Goal: Information Seeking & Learning: Learn about a topic

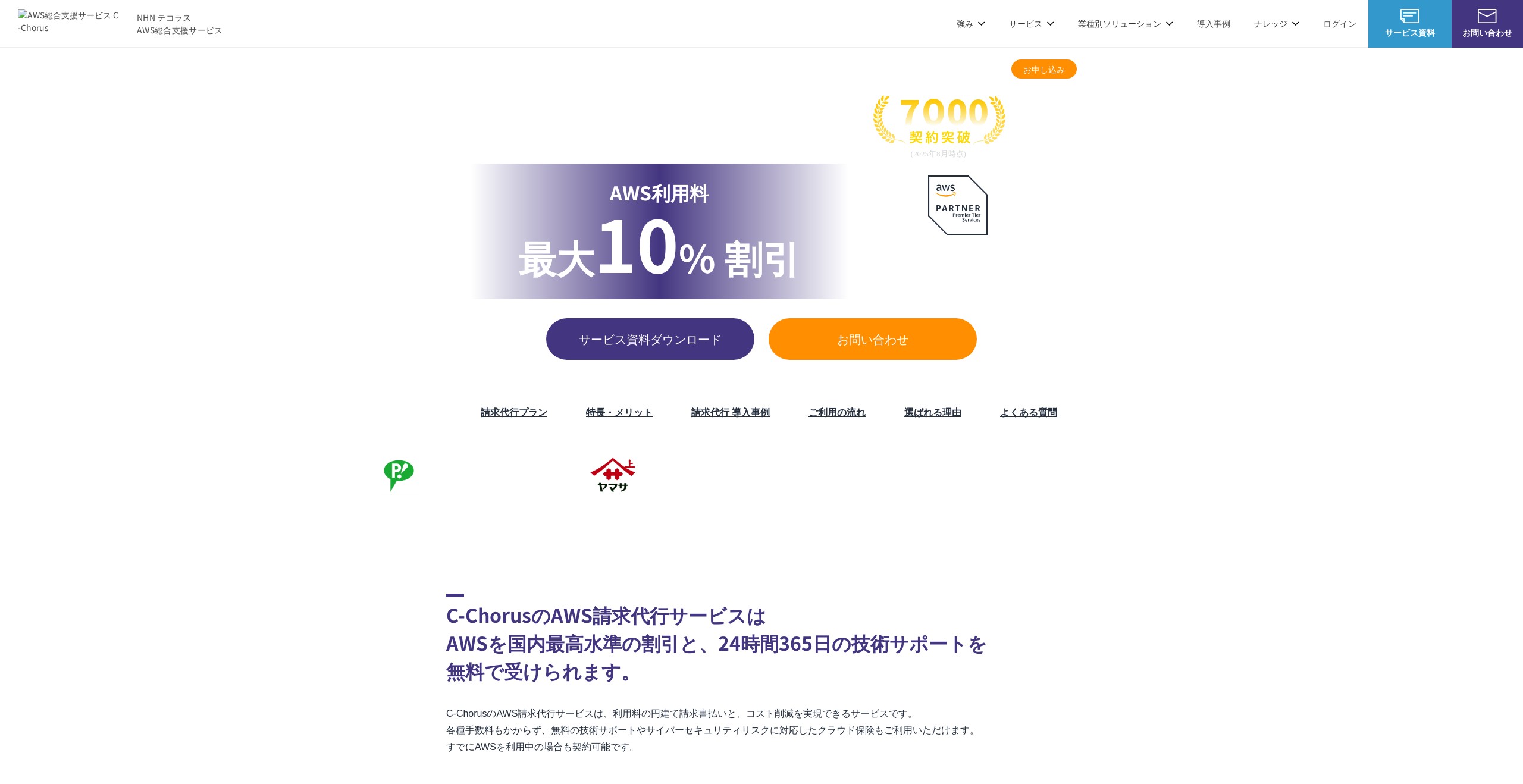
click at [1008, 405] on link "よくある質問" at bounding box center [1028, 412] width 57 height 14
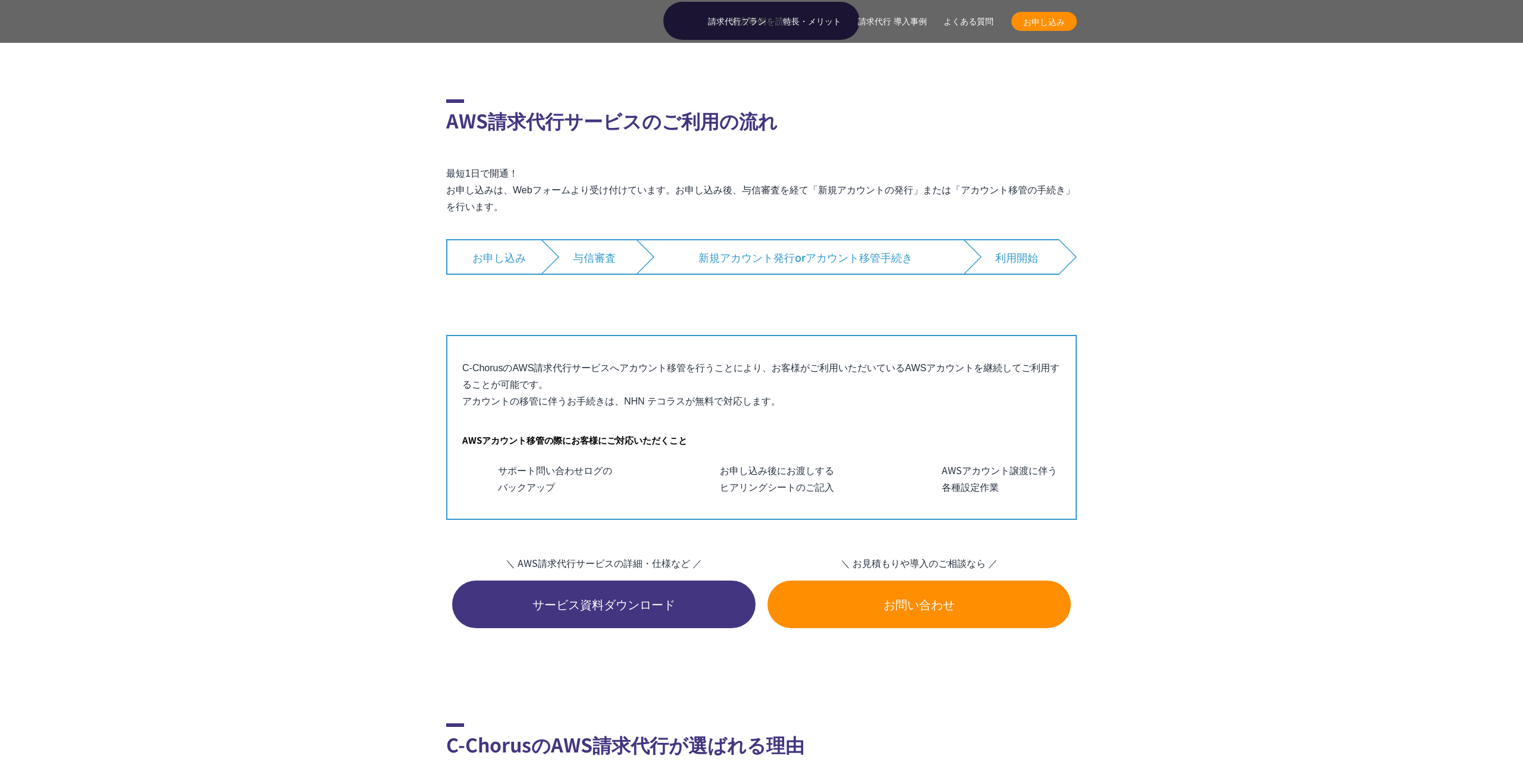
scroll to position [8452, 0]
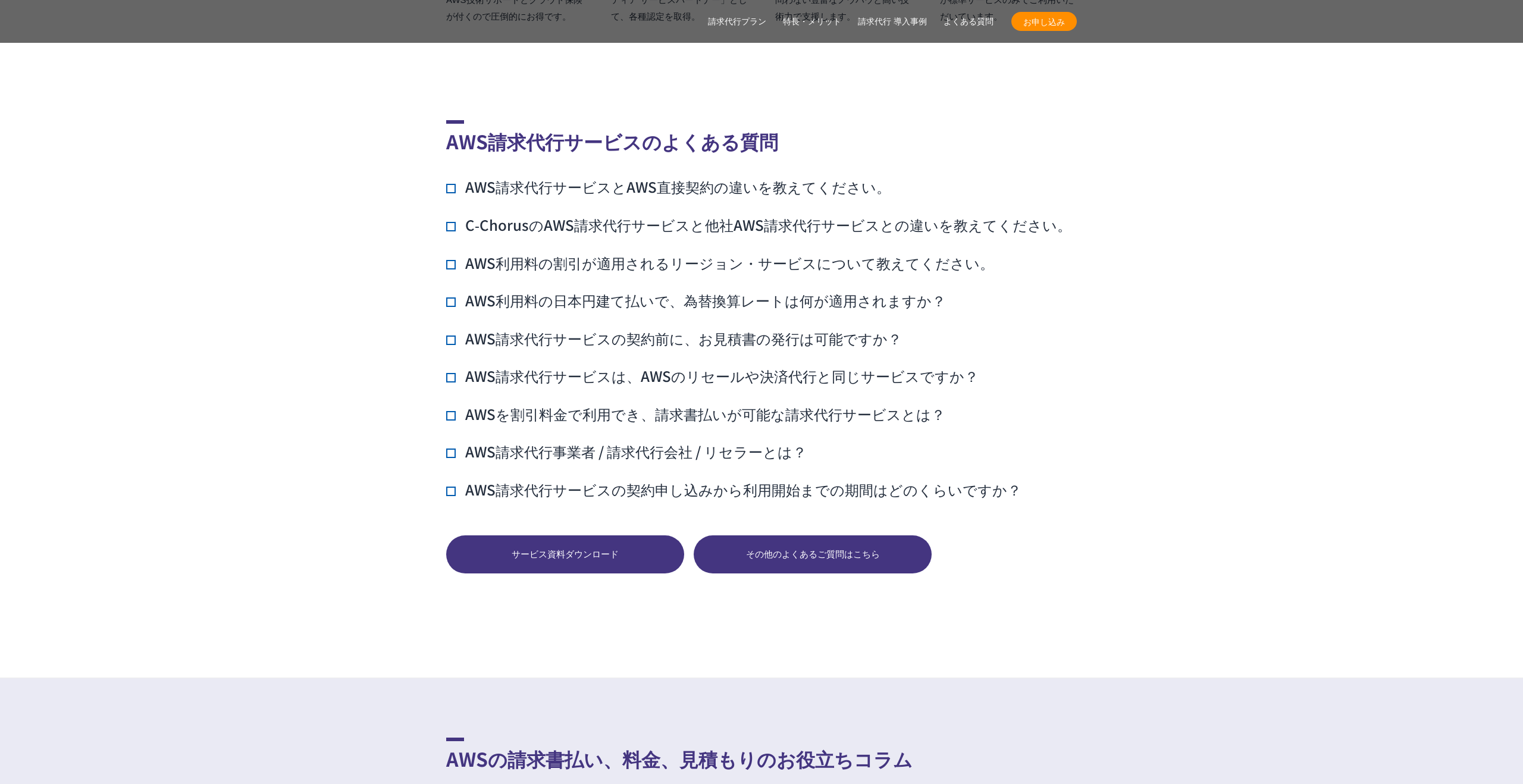
click at [556, 177] on h3 "AWS請求代行サービスとAWS直接契約の違いを教えてください。" at bounding box center [668, 186] width 444 height 20
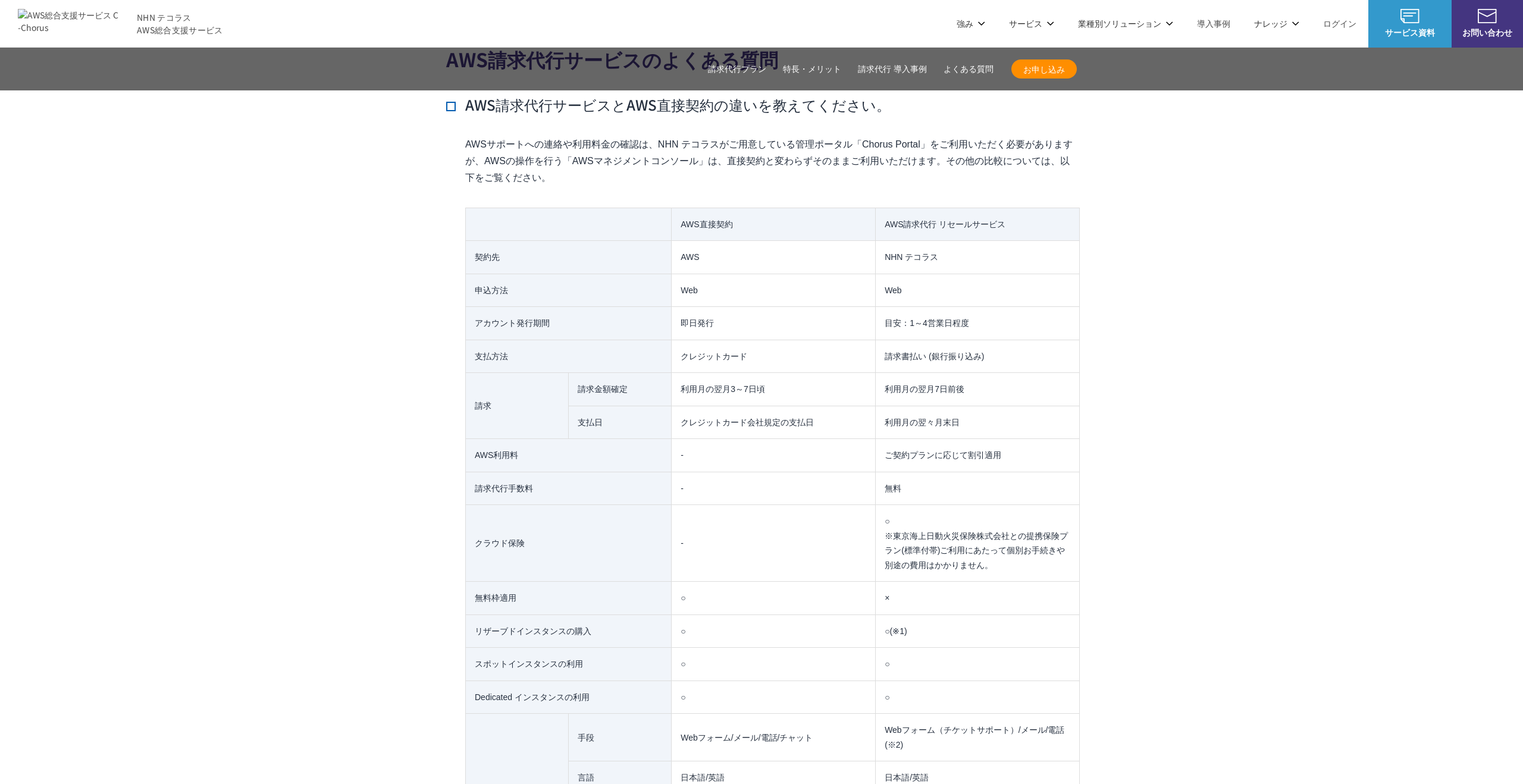
scroll to position [8489, 0]
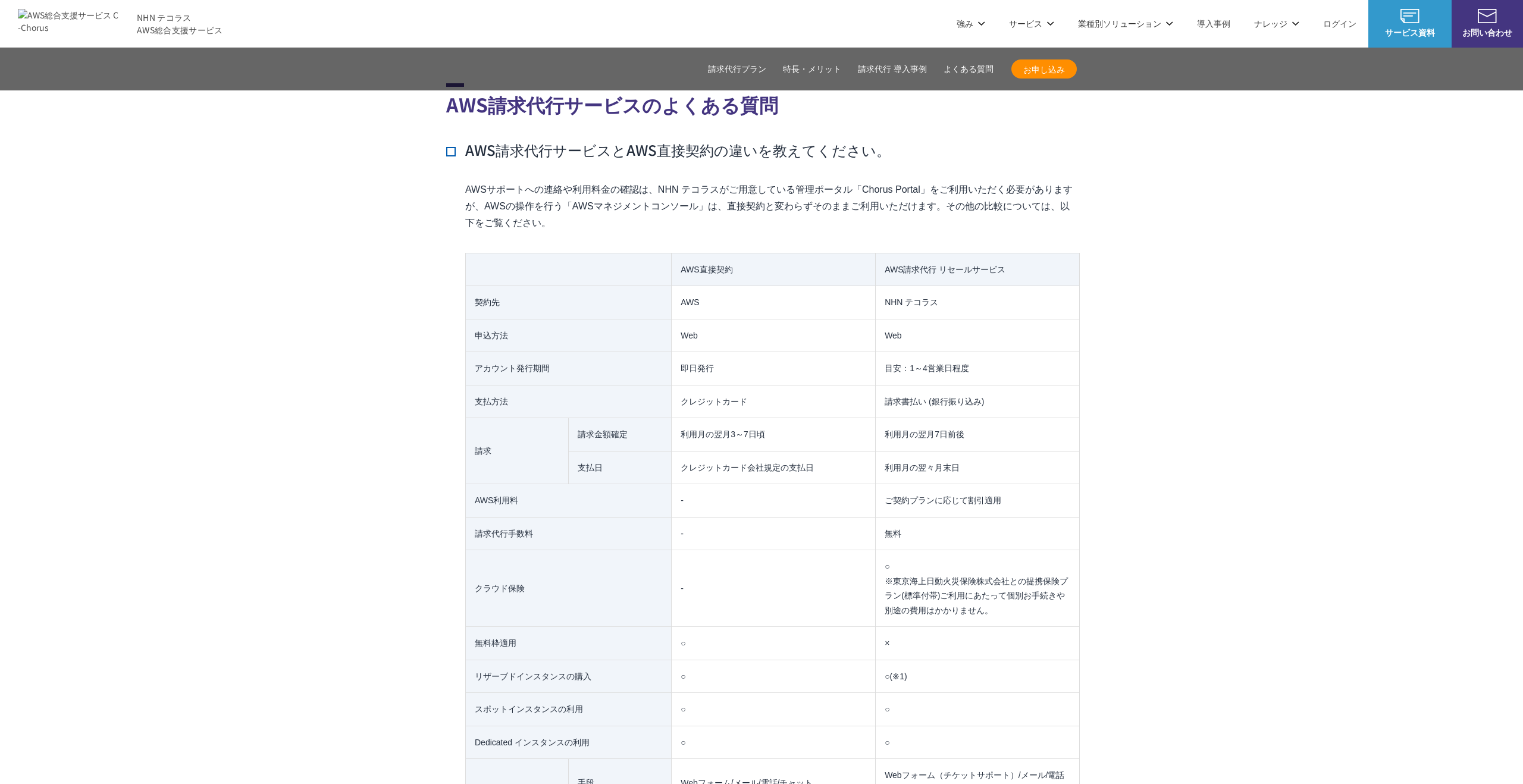
click at [548, 140] on h3 "AWS請求代行サービスとAWS直接契約の違いを教えてください。" at bounding box center [668, 150] width 444 height 20
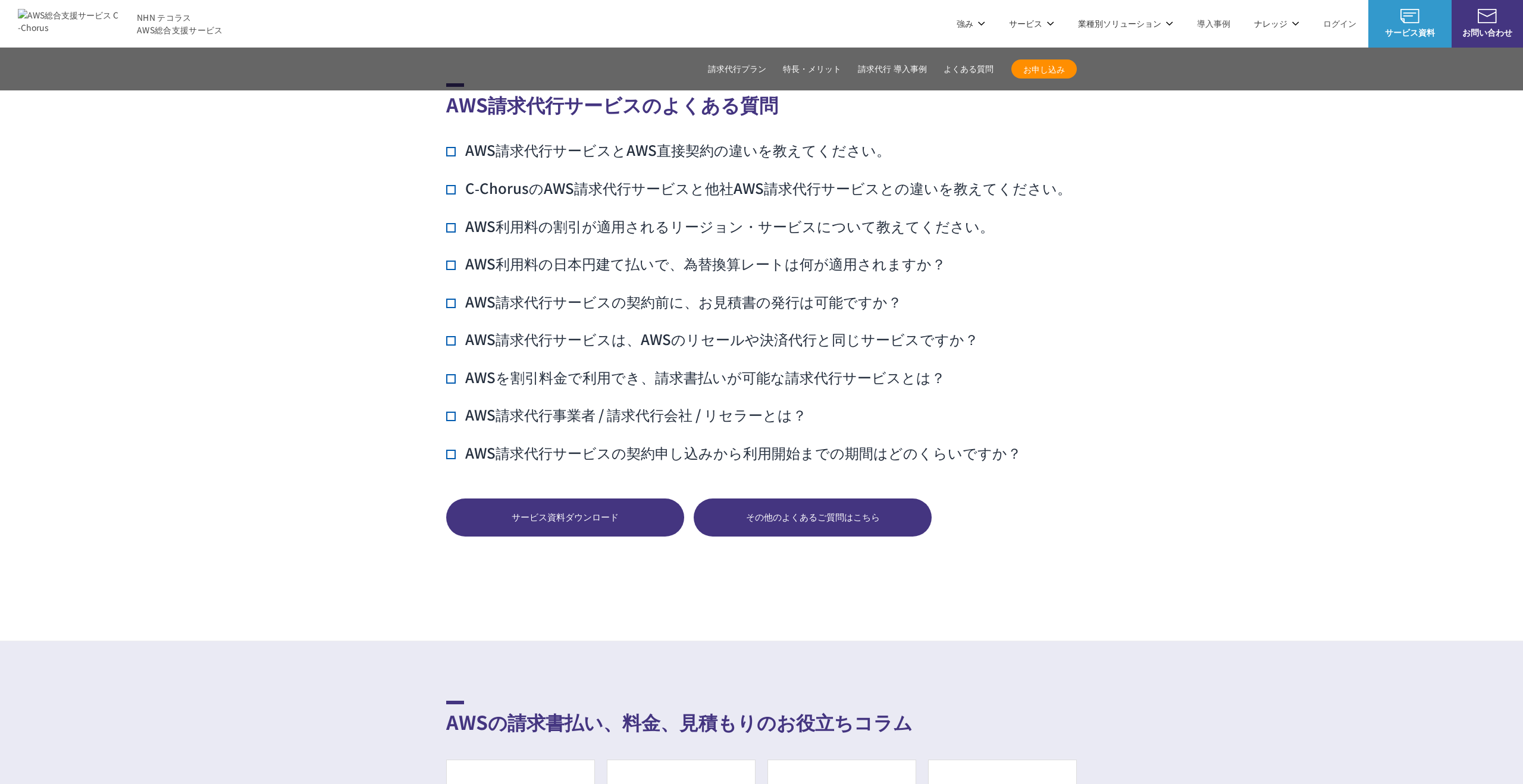
click at [518, 174] on ul "AWS請求代行サービスとAWS直接契約の違いを教えてください。 AWSサポートへの連絡や利用料金の確認は、NHN テコラスがご用意している管理ポータル「Cho…" at bounding box center [762, 301] width 631 height 322
click at [517, 178] on h3 "C‑ChorusのAWS請求代行サービスと他社AWS請求代行サービスとの違いを教えてください。" at bounding box center [759, 188] width 626 height 20
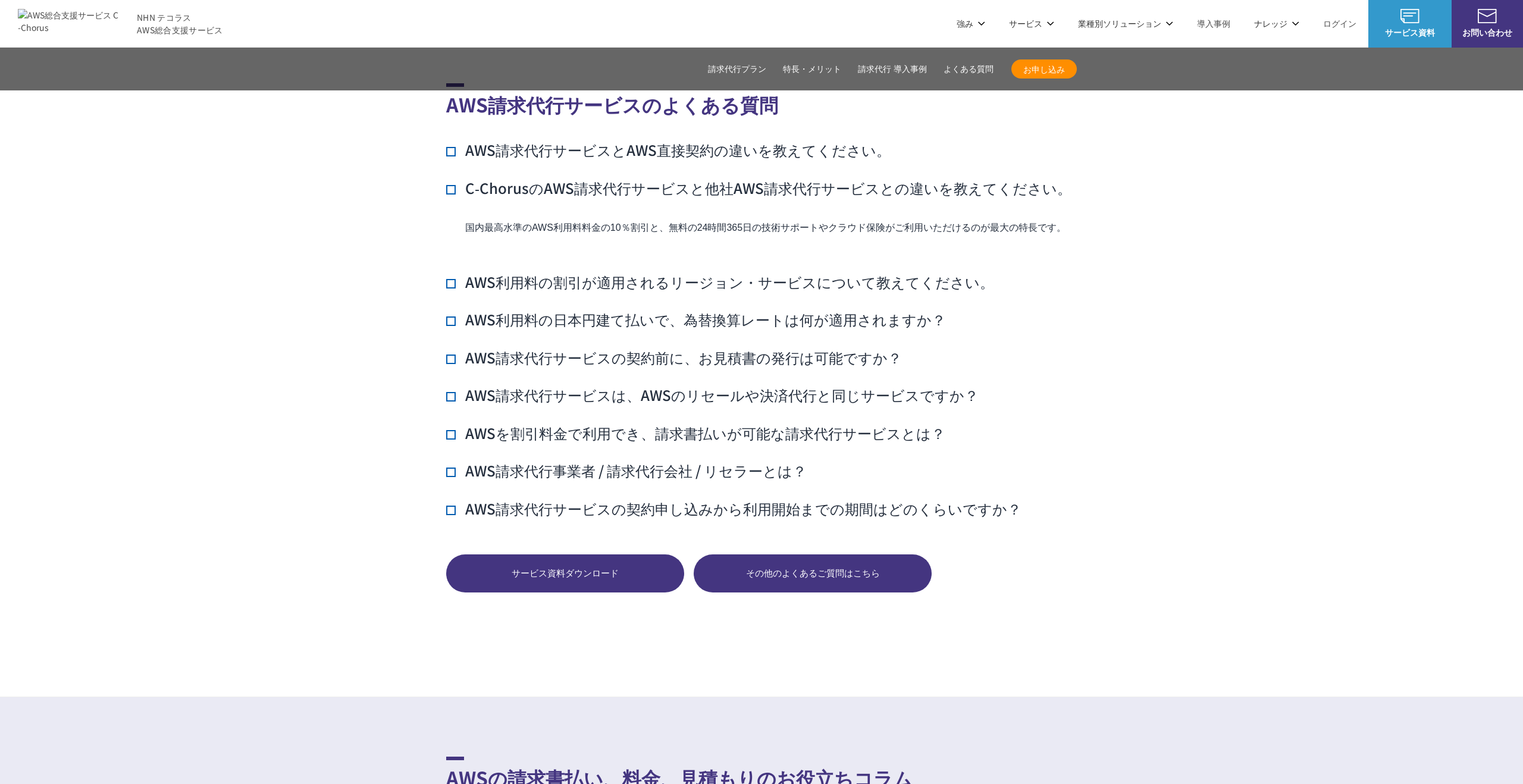
click at [517, 178] on h3 "C‑ChorusのAWS請求代行サービスと他社AWS請求代行サービスとの違いを教えてください。" at bounding box center [759, 188] width 626 height 20
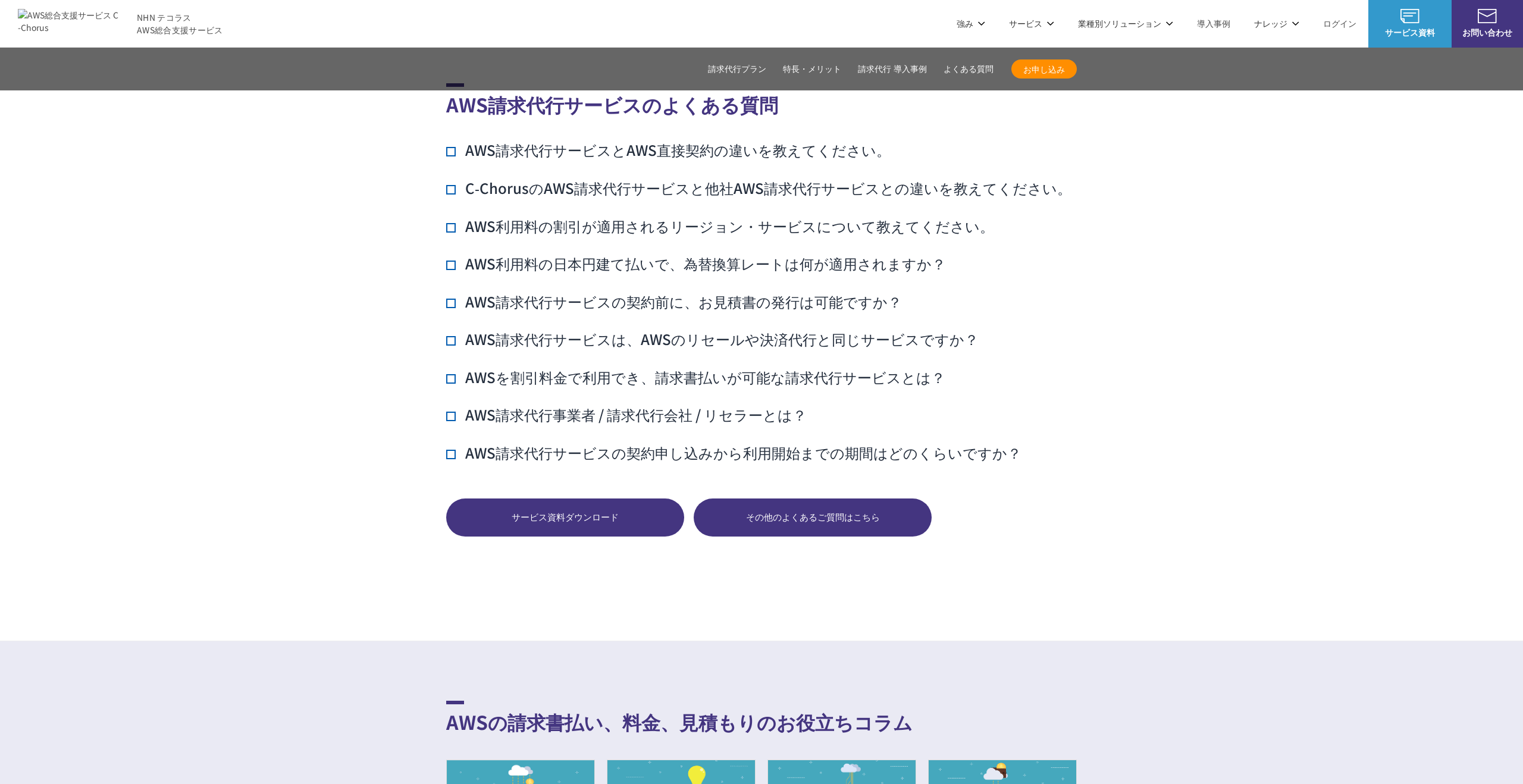
click at [513, 140] on h3 "AWS請求代行サービスとAWS直接契約の違いを教えてください。" at bounding box center [668, 150] width 444 height 20
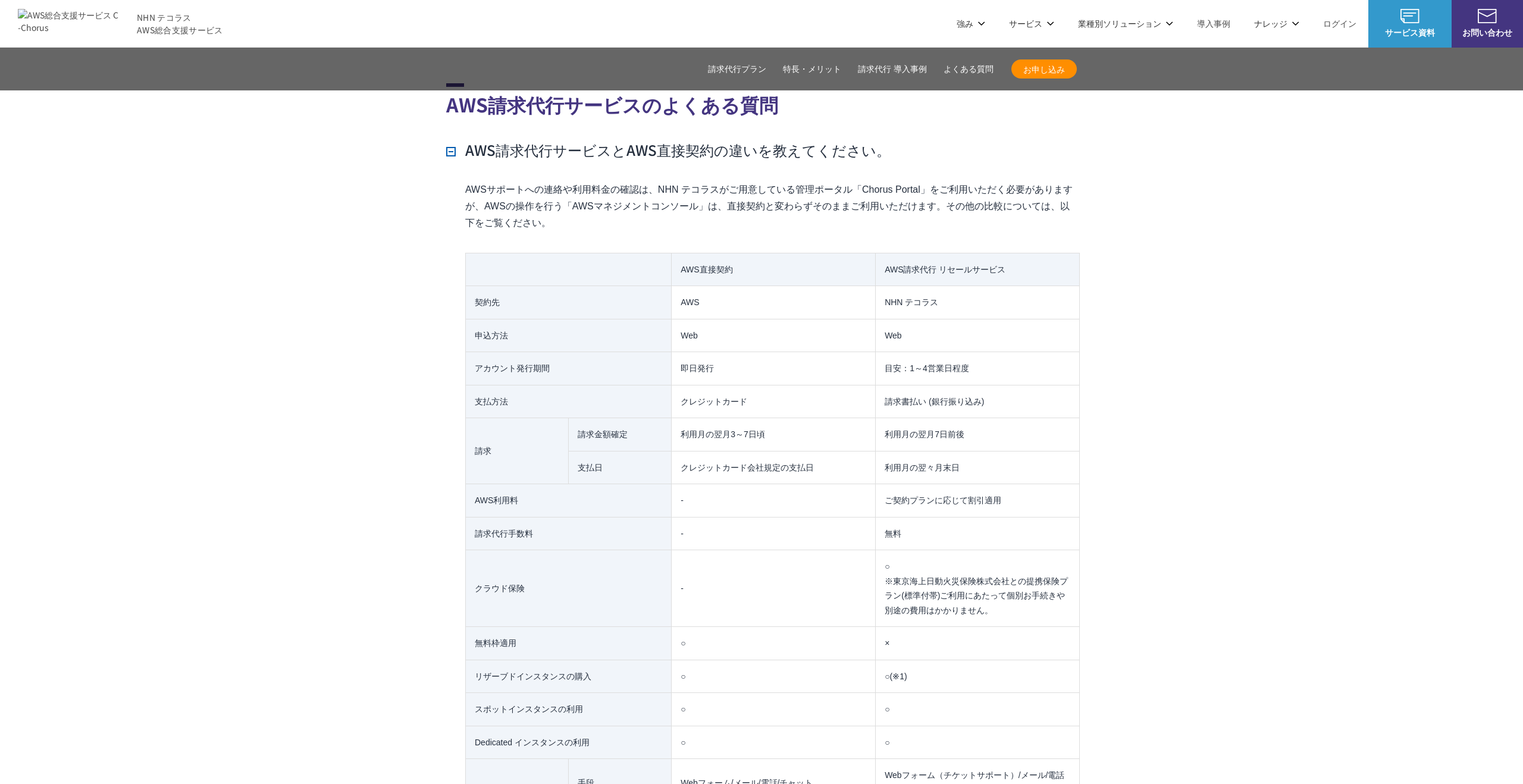
click at [513, 140] on h3 "AWS請求代行サービスとAWS直接契約の違いを教えてください。" at bounding box center [668, 150] width 444 height 20
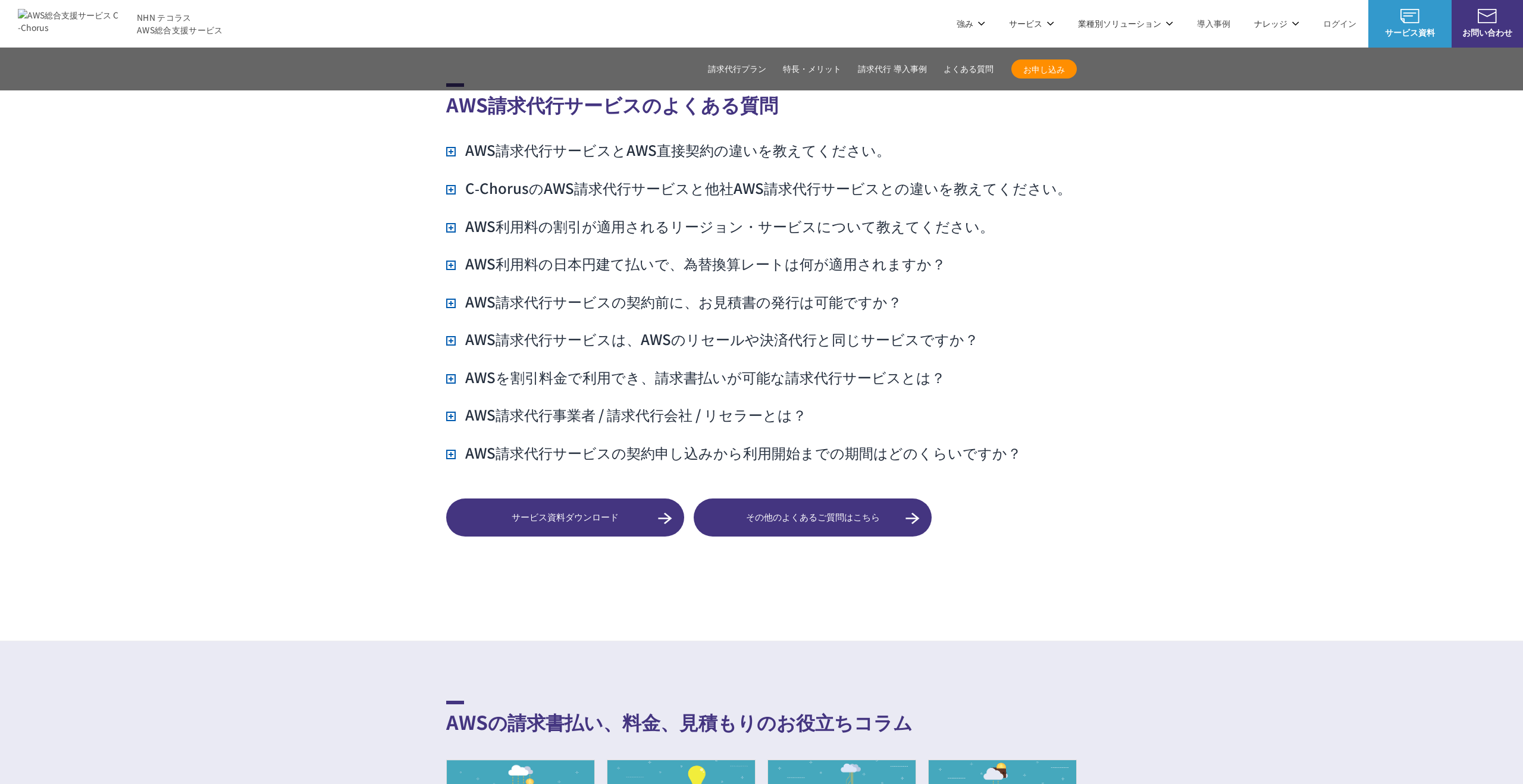
click at [649, 73] on link "管理ポータル" at bounding box center [637, 71] width 50 height 12
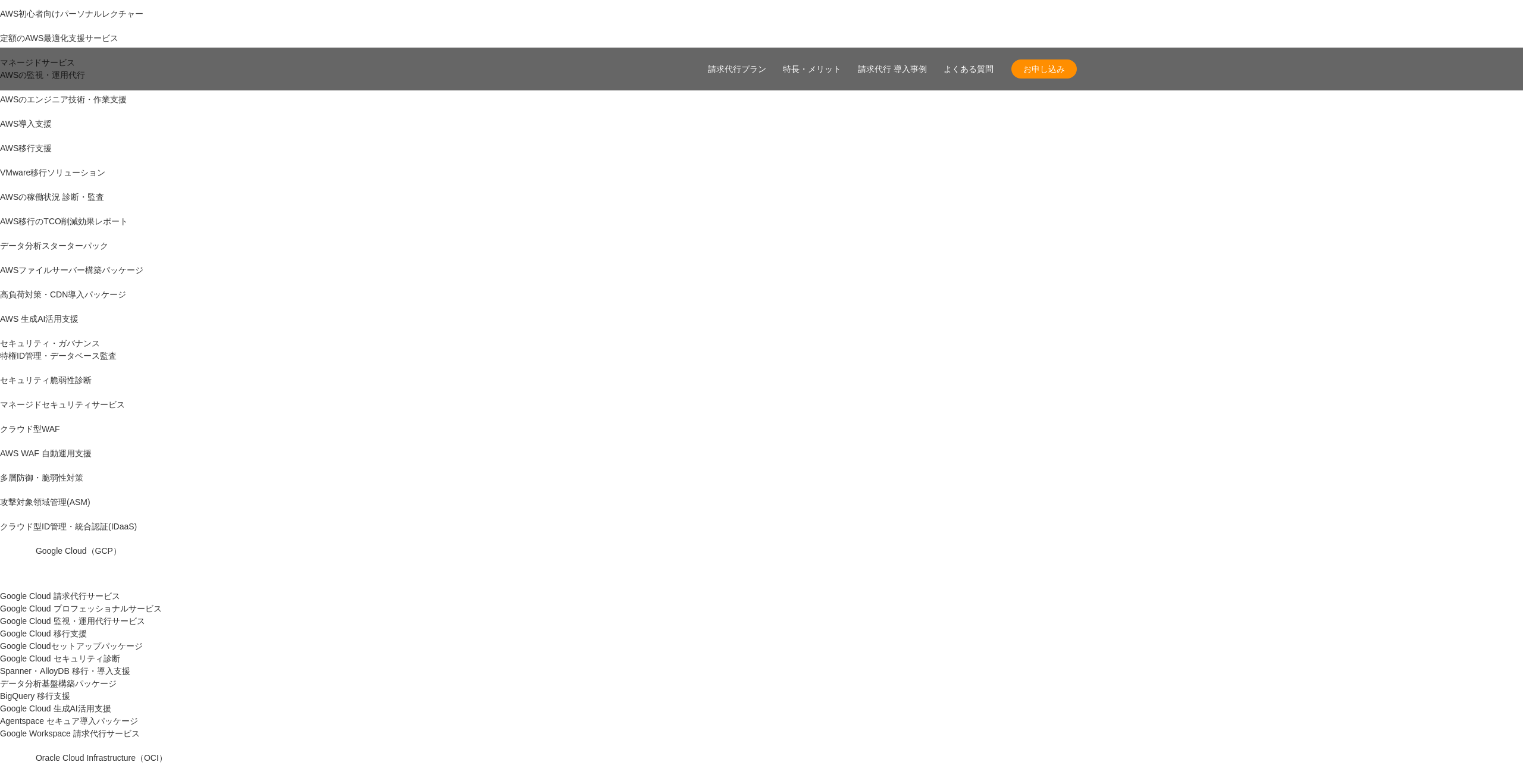
scroll to position [254, 0]
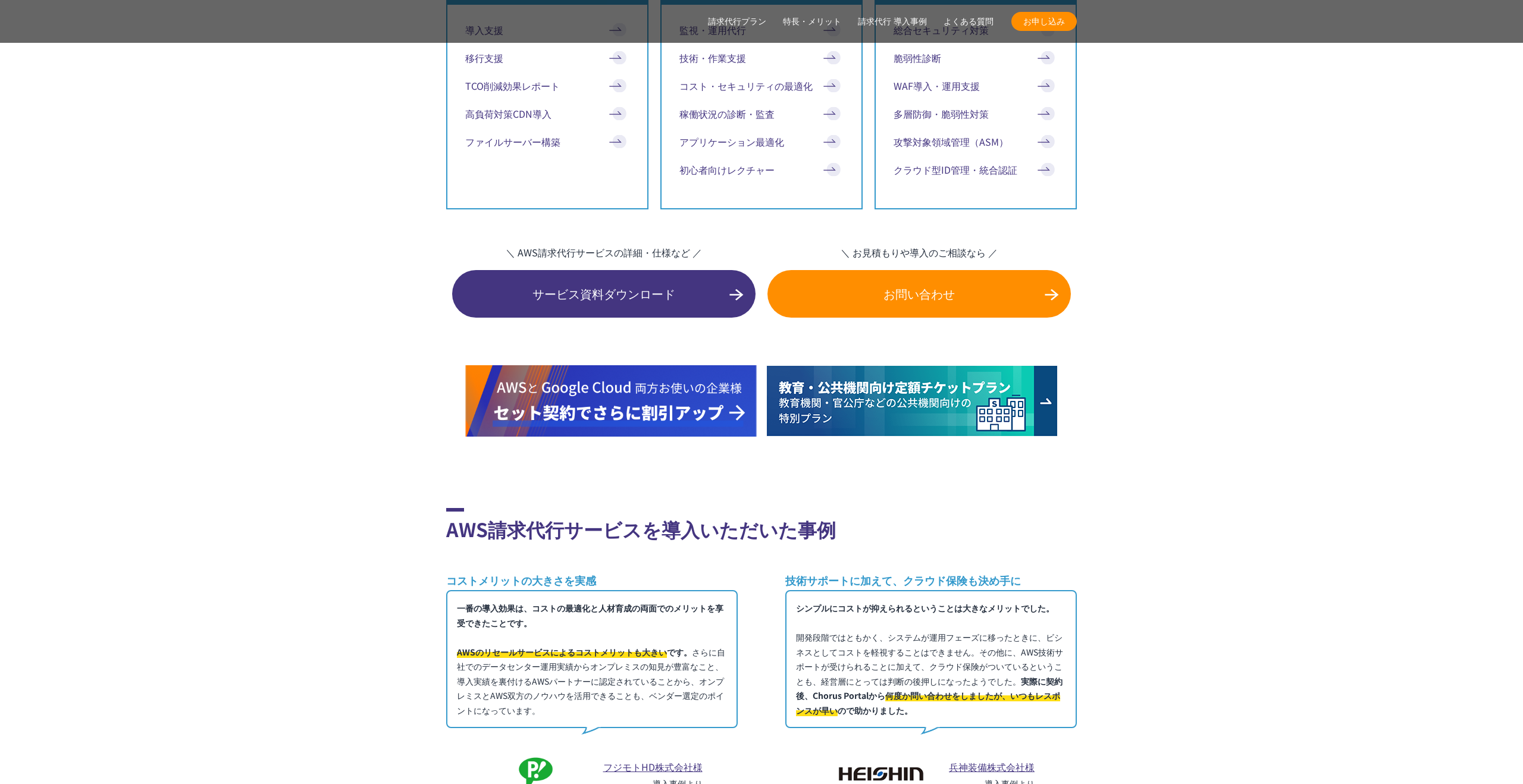
scroll to position [8417, 0]
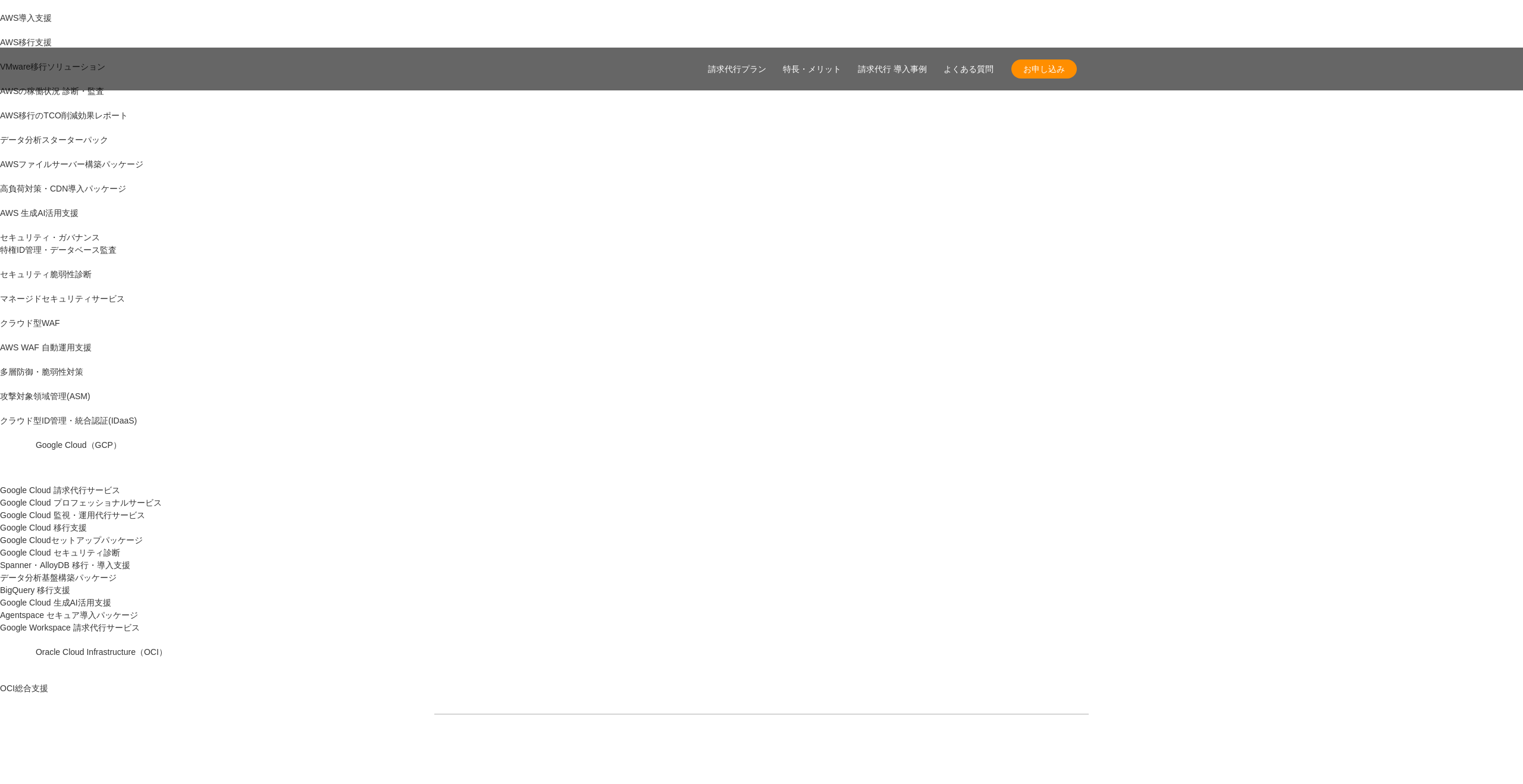
scroll to position [0, 0]
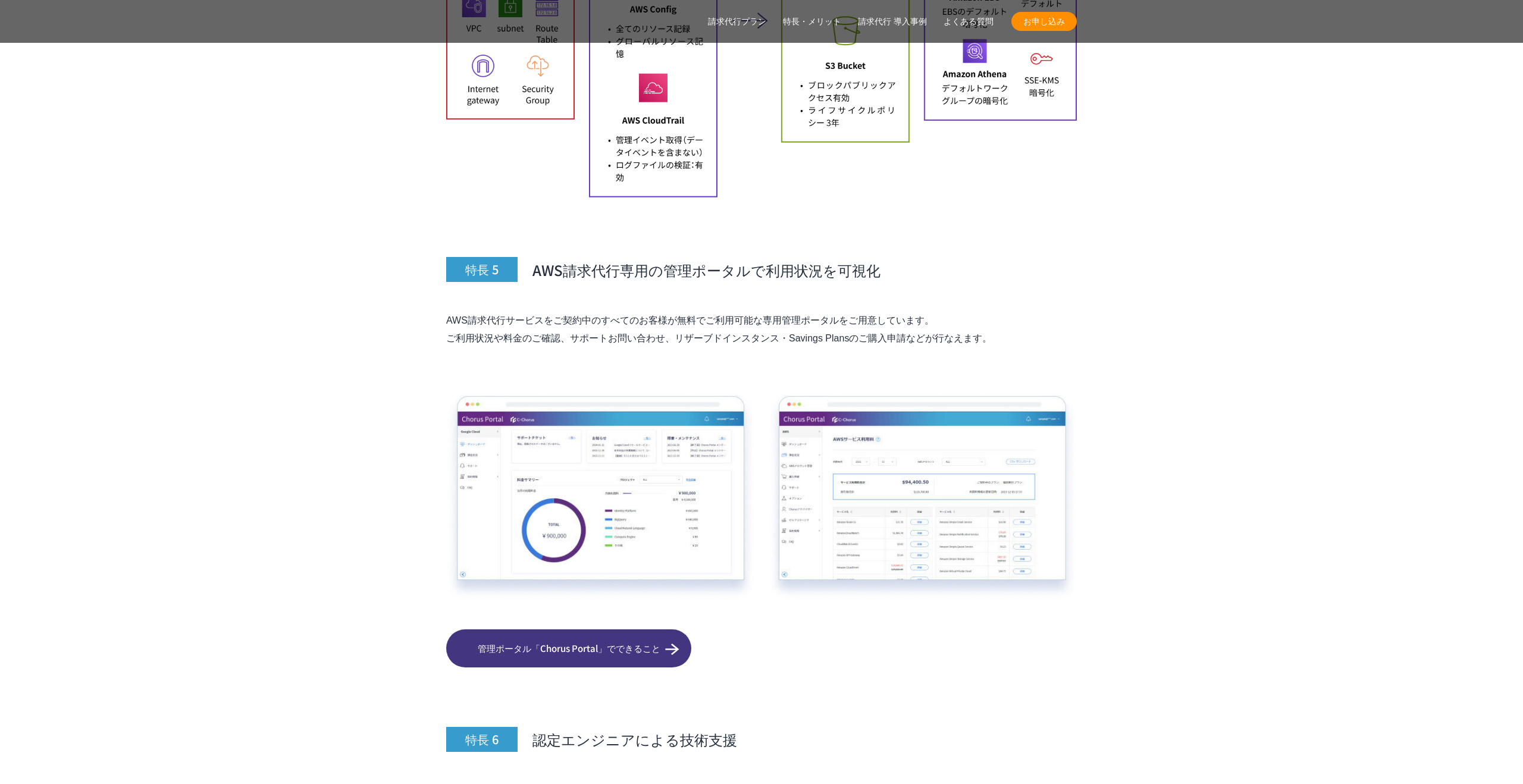
scroll to position [8452, 0]
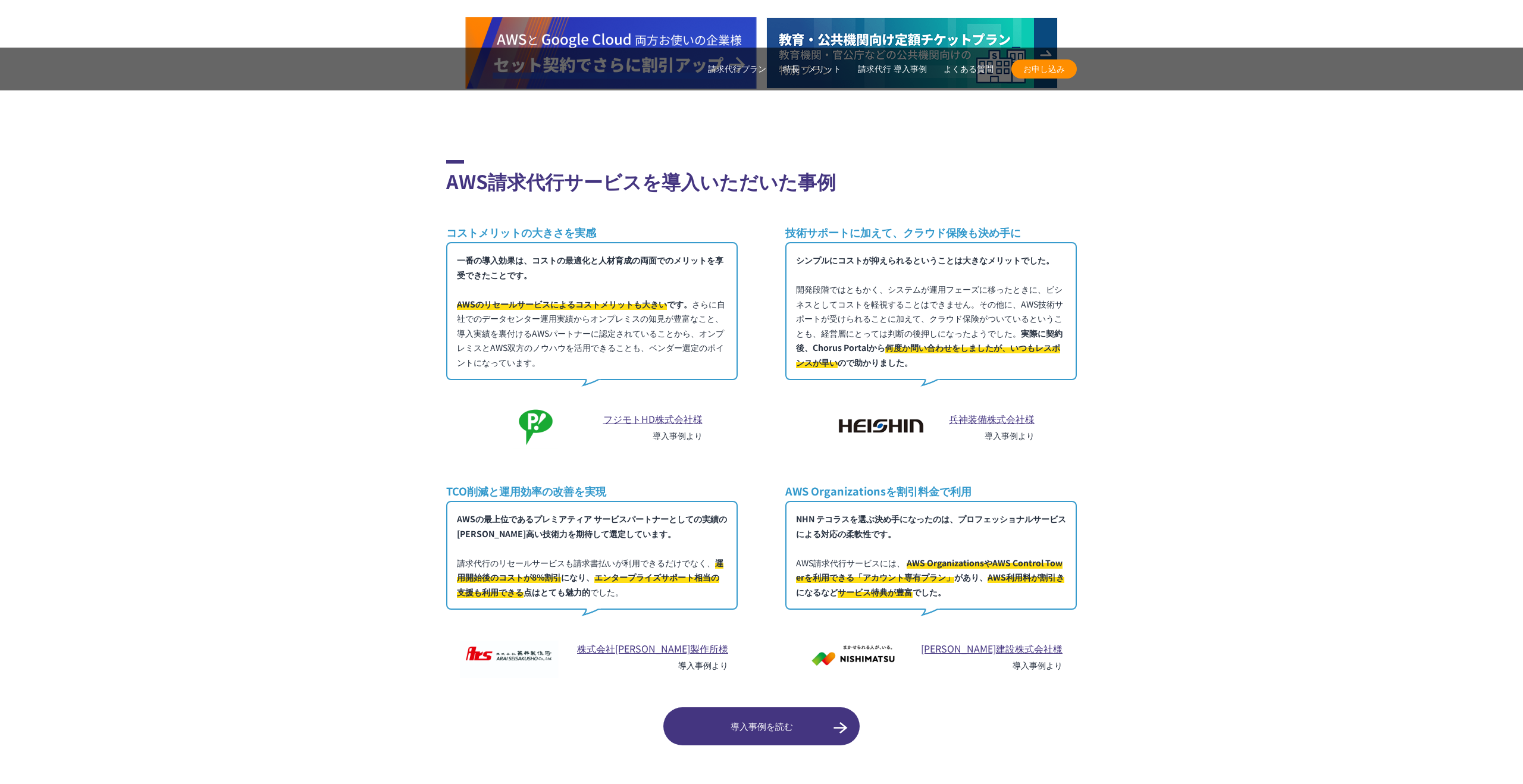
scroll to position [8574, 0]
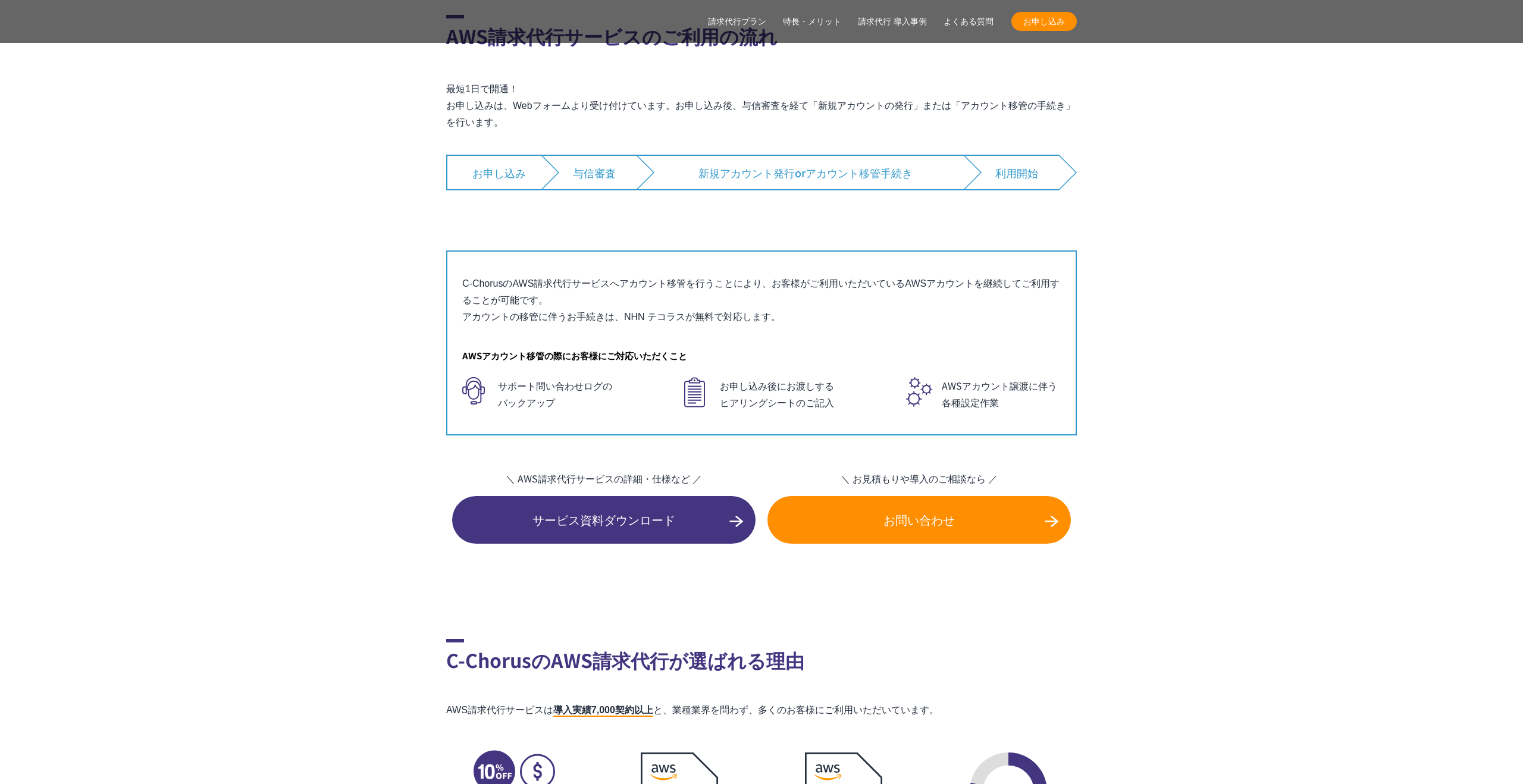
scroll to position [9437, 0]
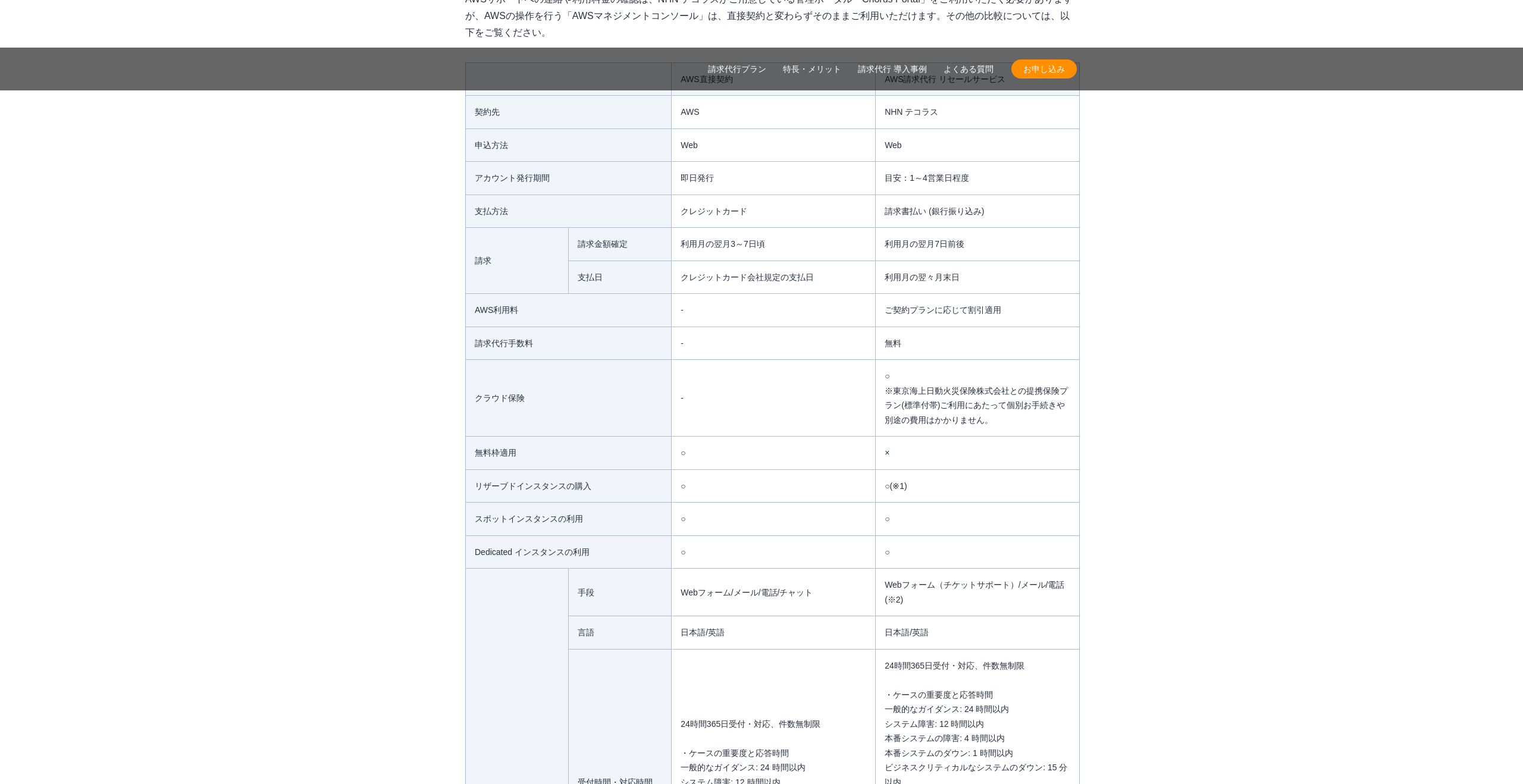
scroll to position [10597, 0]
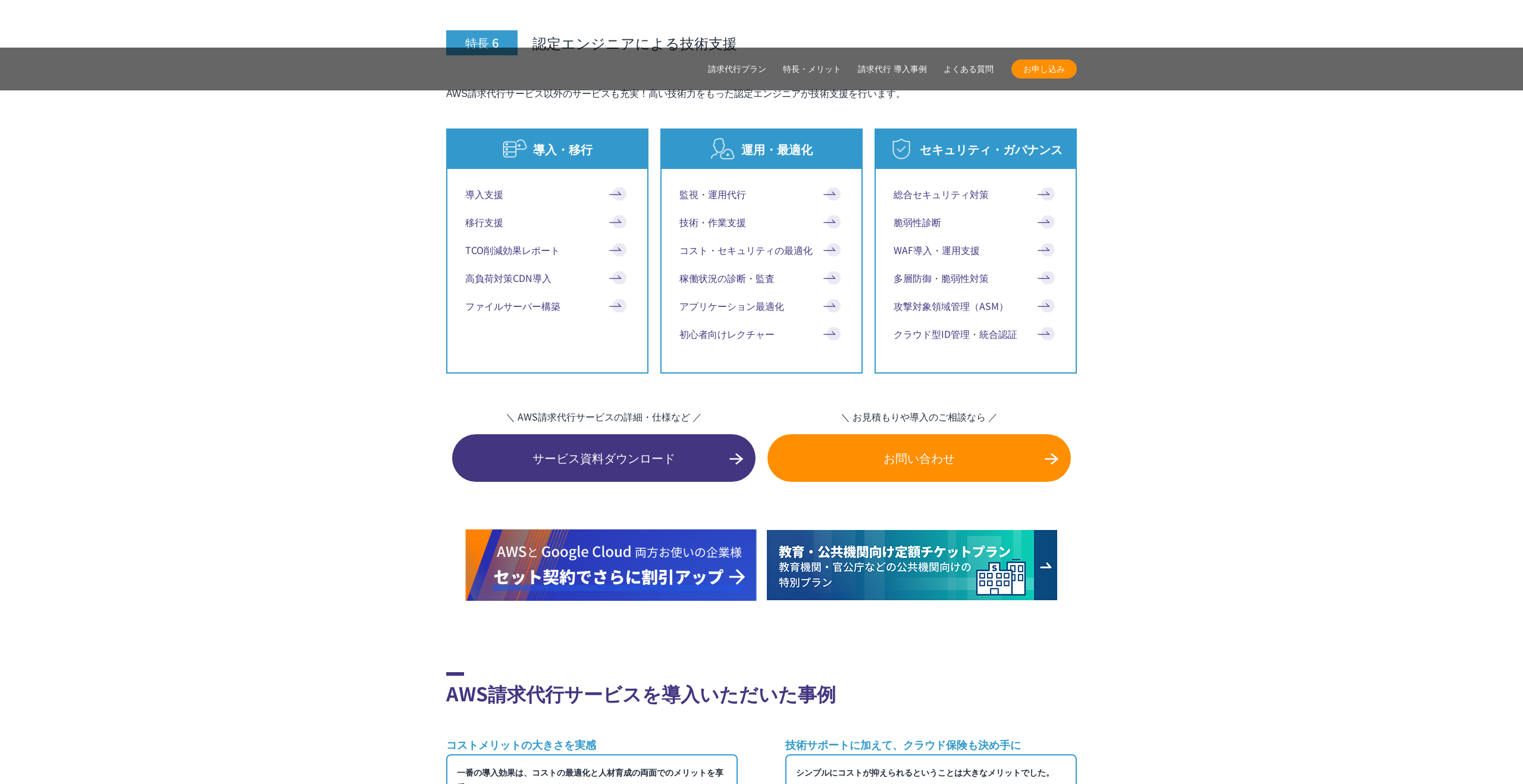
scroll to position [8114, 0]
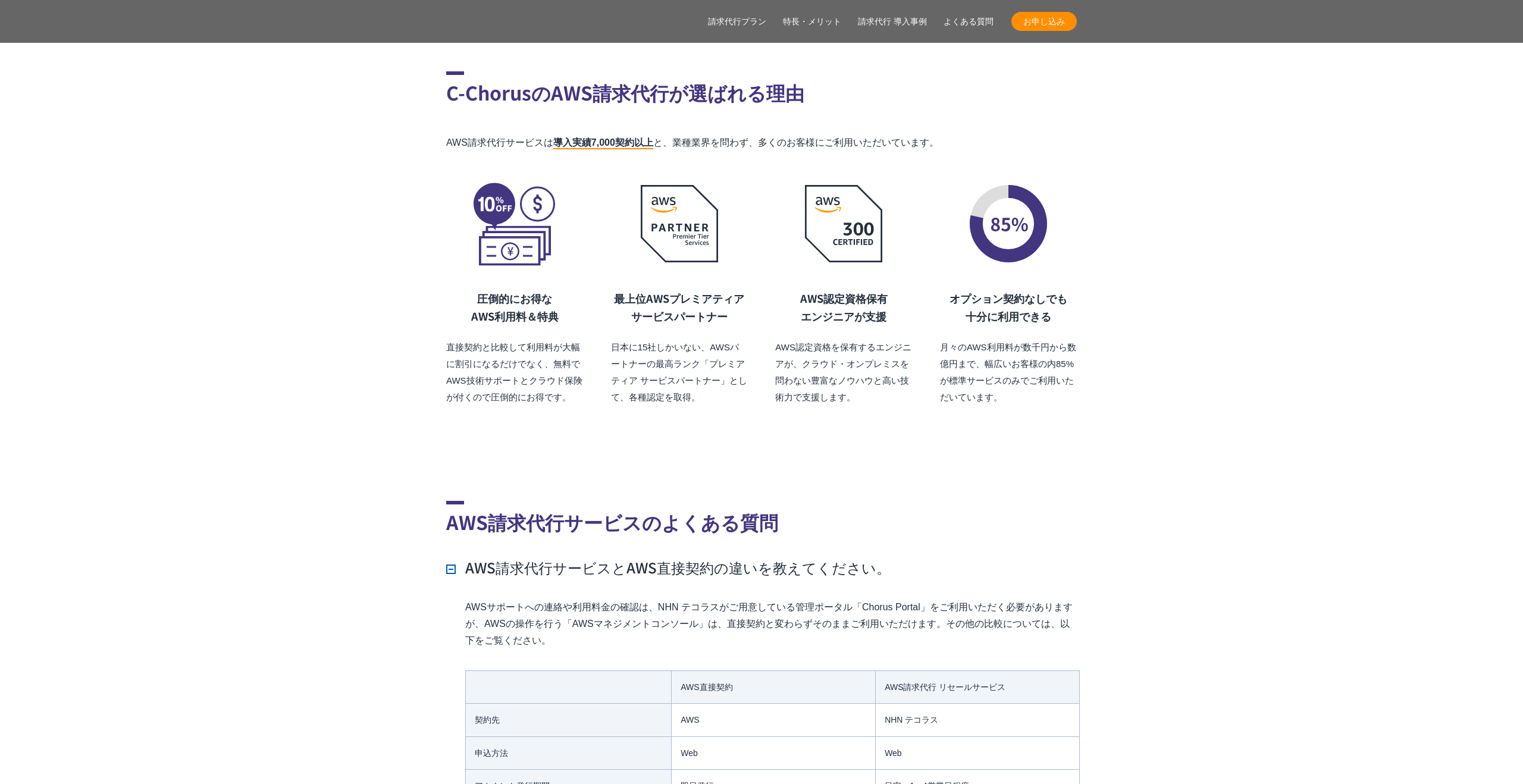
scroll to position [10199, 0]
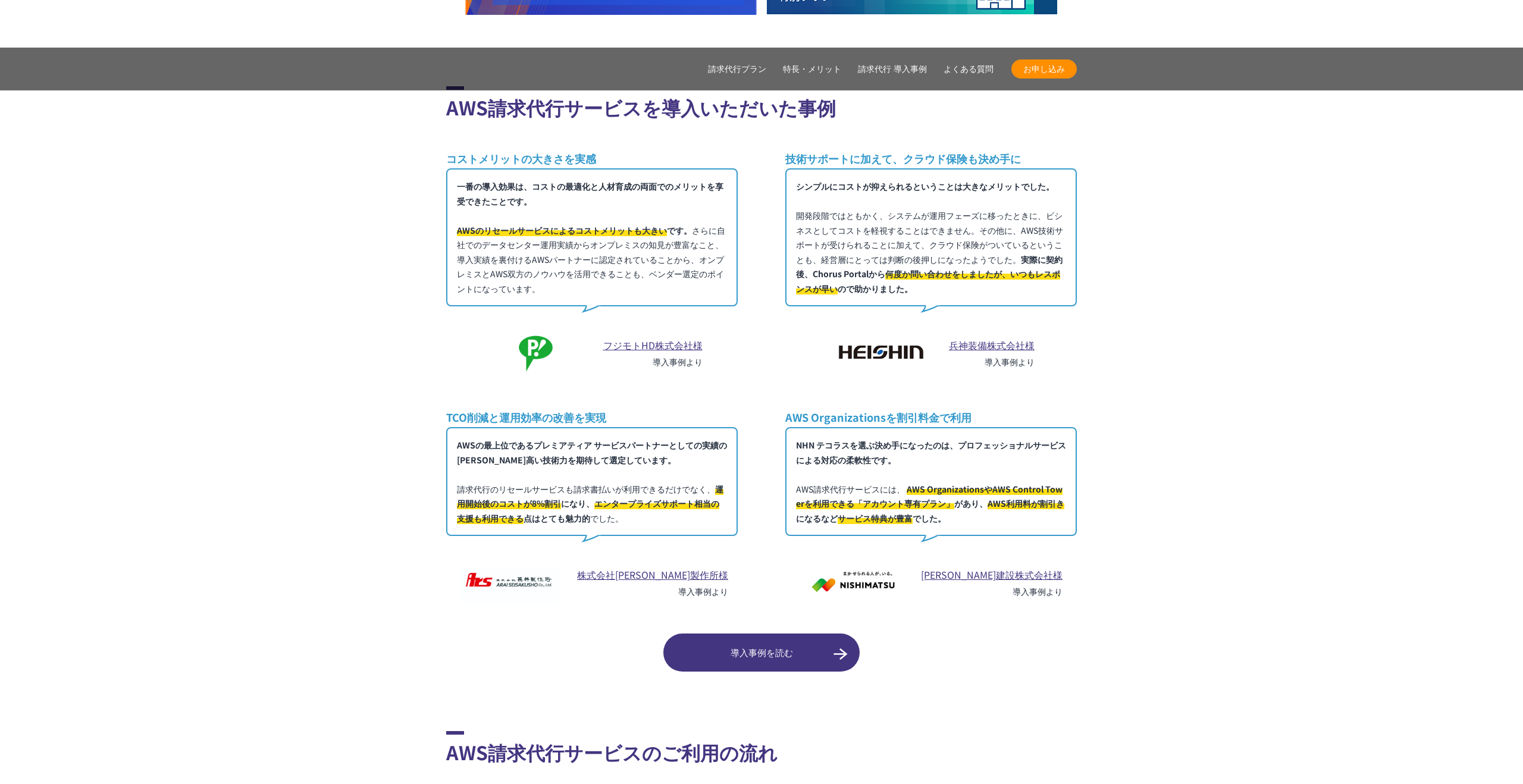
scroll to position [8706, 0]
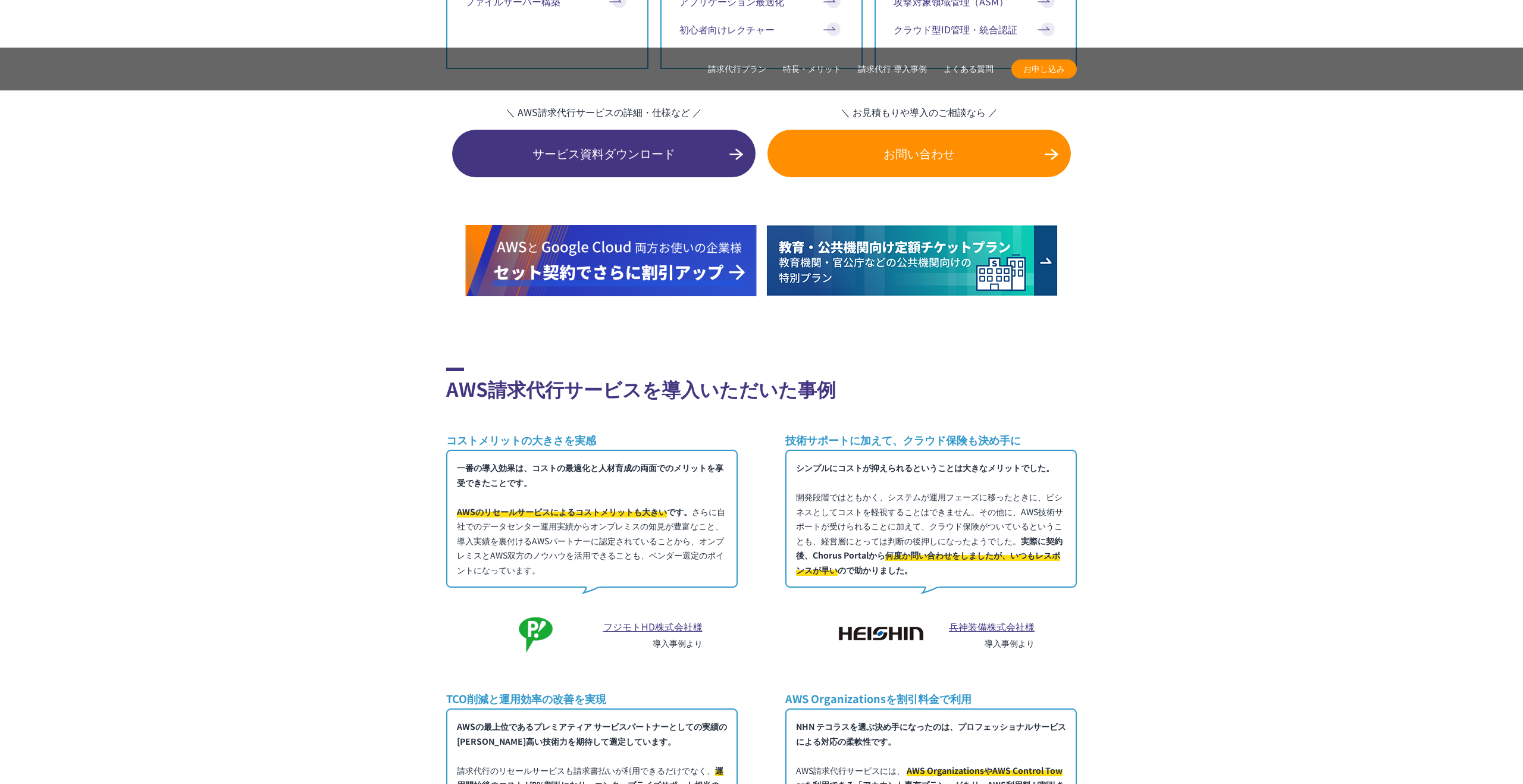
scroll to position [8333, 0]
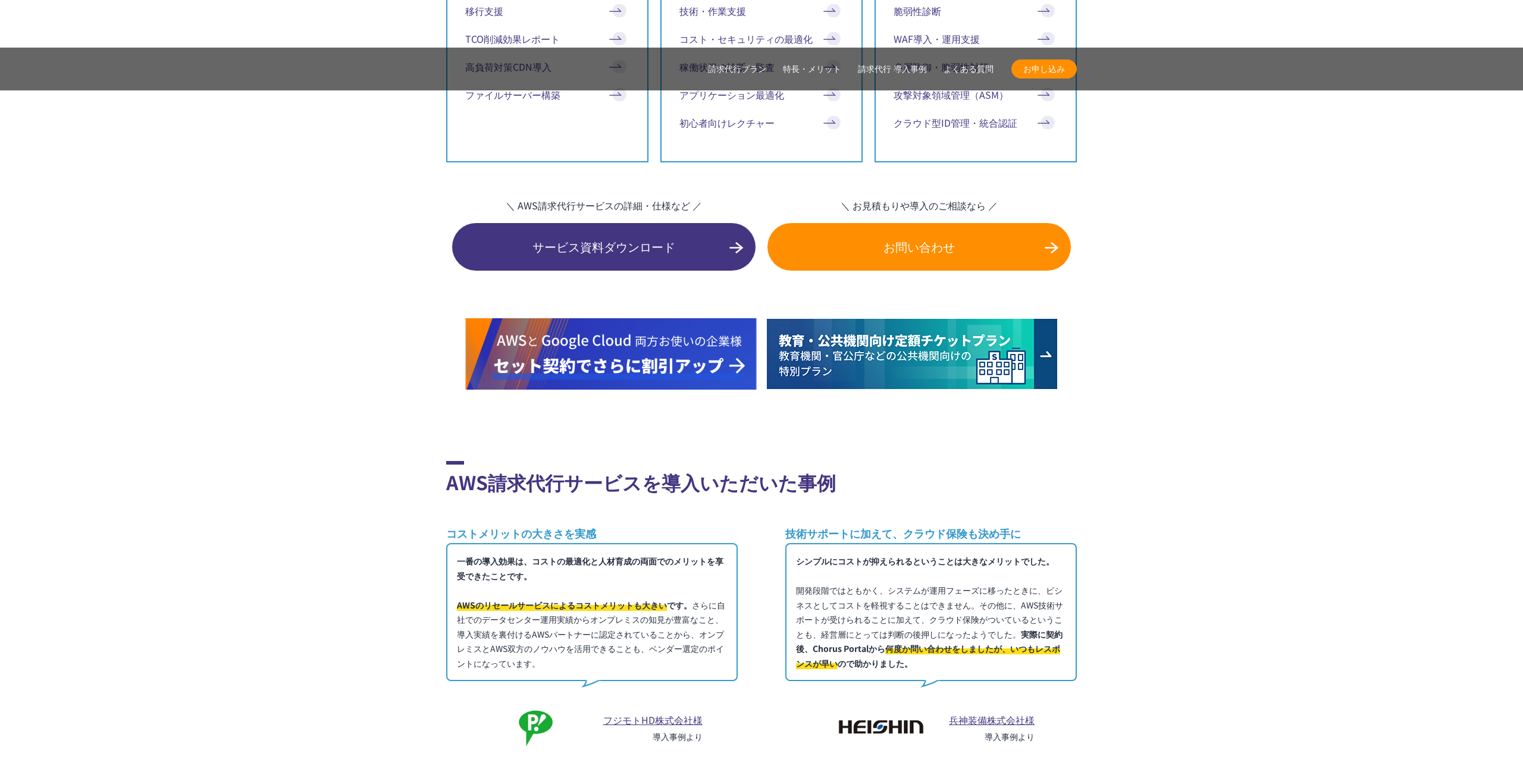
drag, startPoint x: 878, startPoint y: 289, endPoint x: 464, endPoint y: 284, distance: 414.0
copy h3 "AWS請求代行サービスとAWS直接契約の違いを教えてください。"
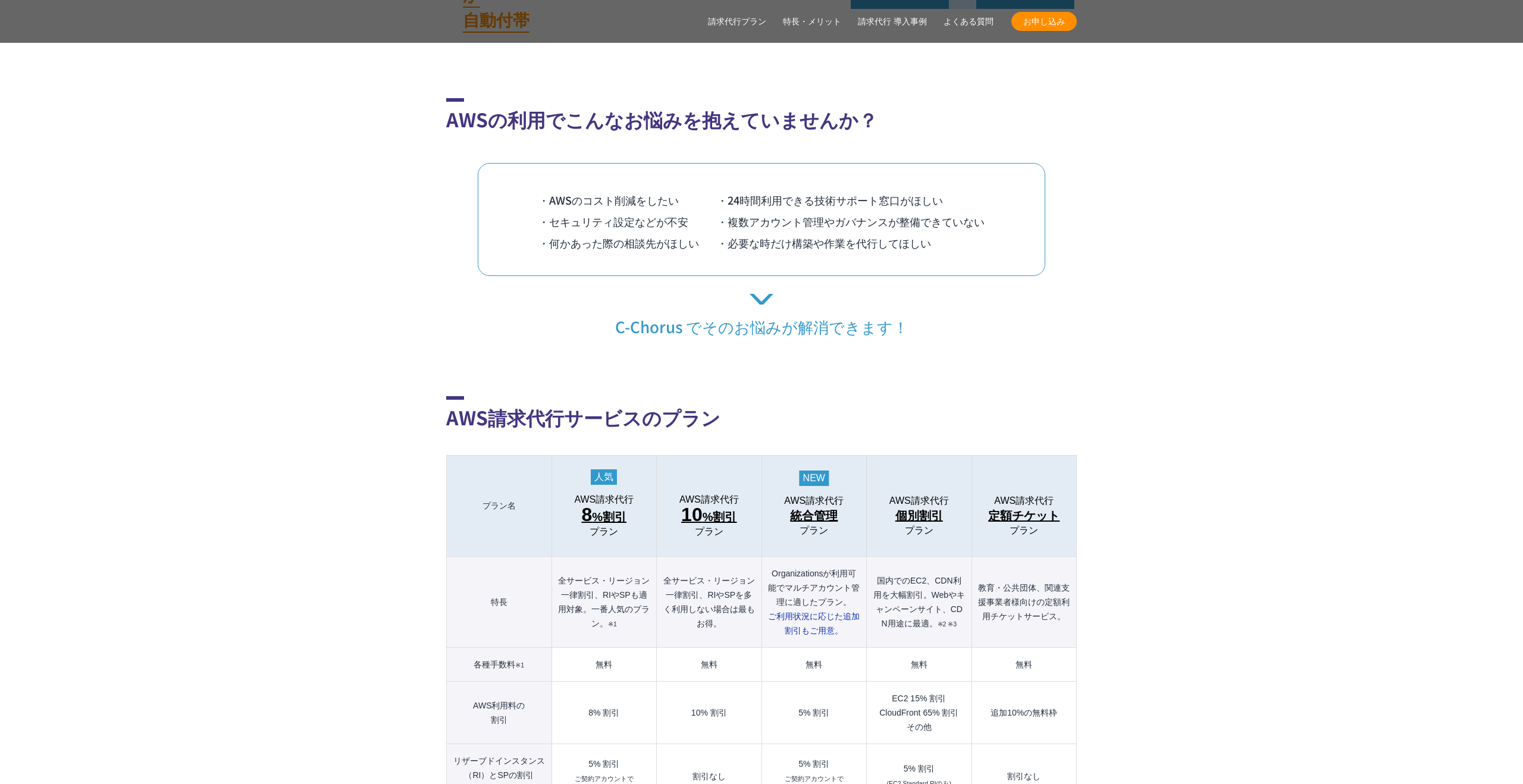
scroll to position [3821, 0]
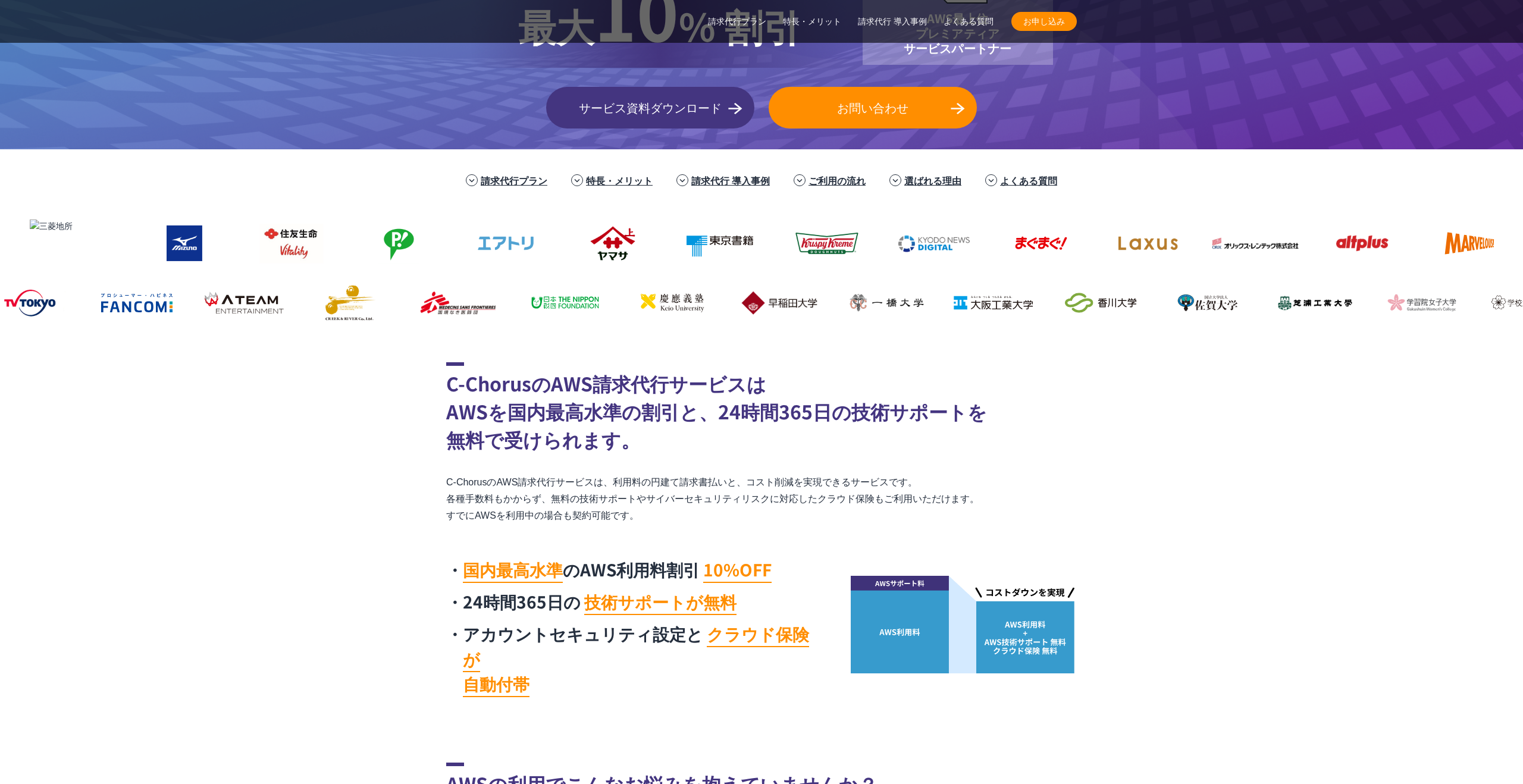
scroll to position [2816, 0]
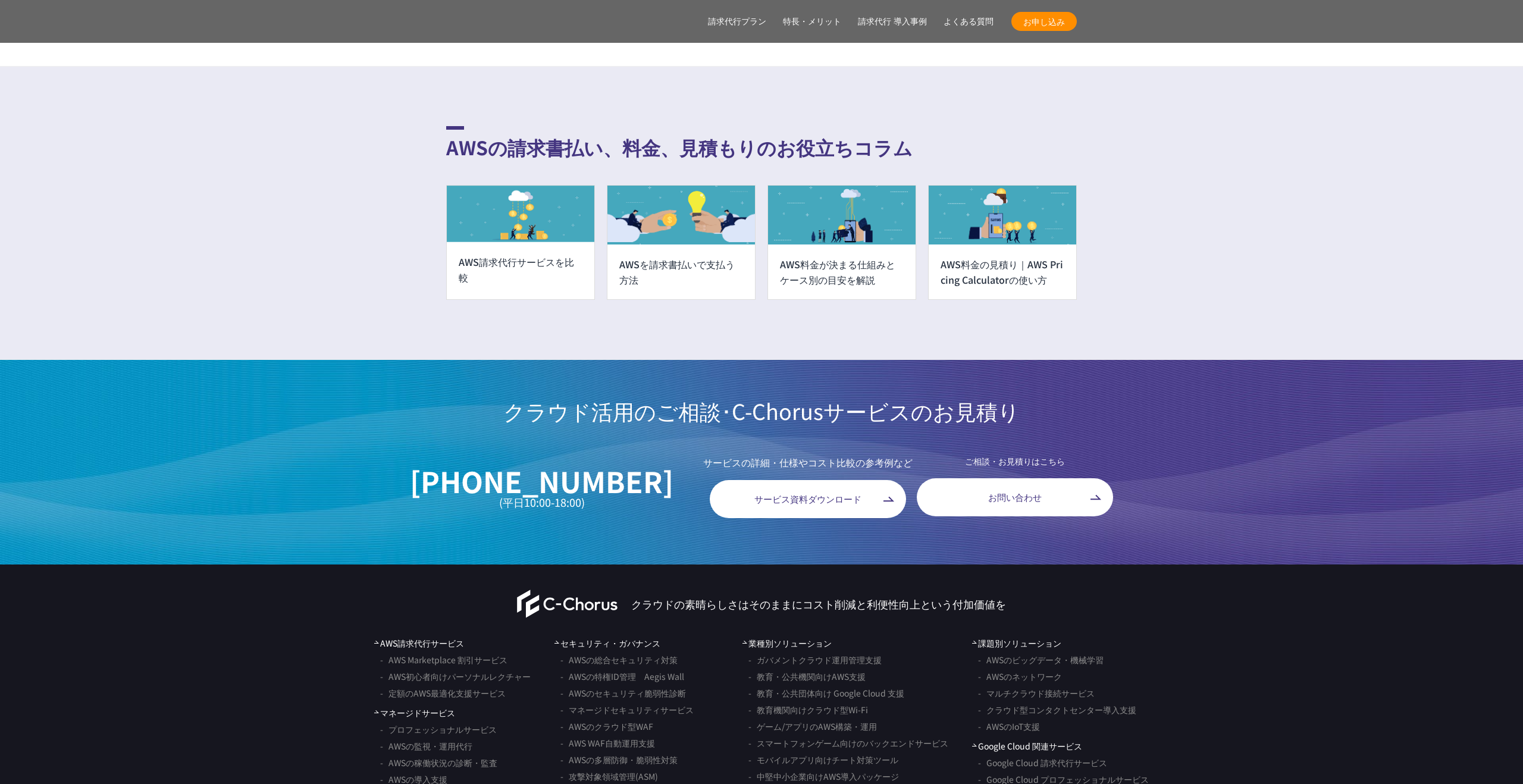
scroll to position [9335, 0]
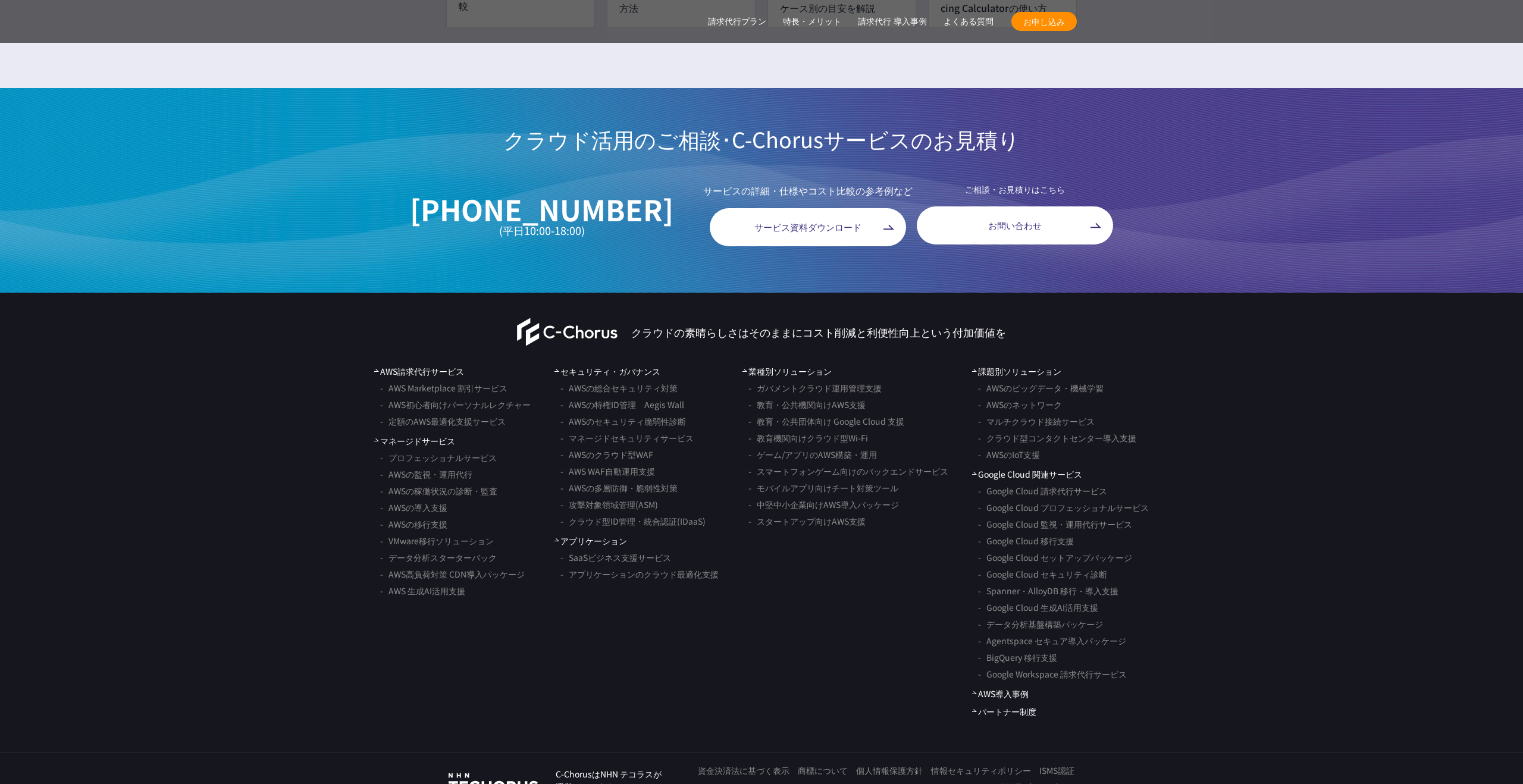
click at [587, 535] on span "アプリケーション" at bounding box center [591, 541] width 73 height 12
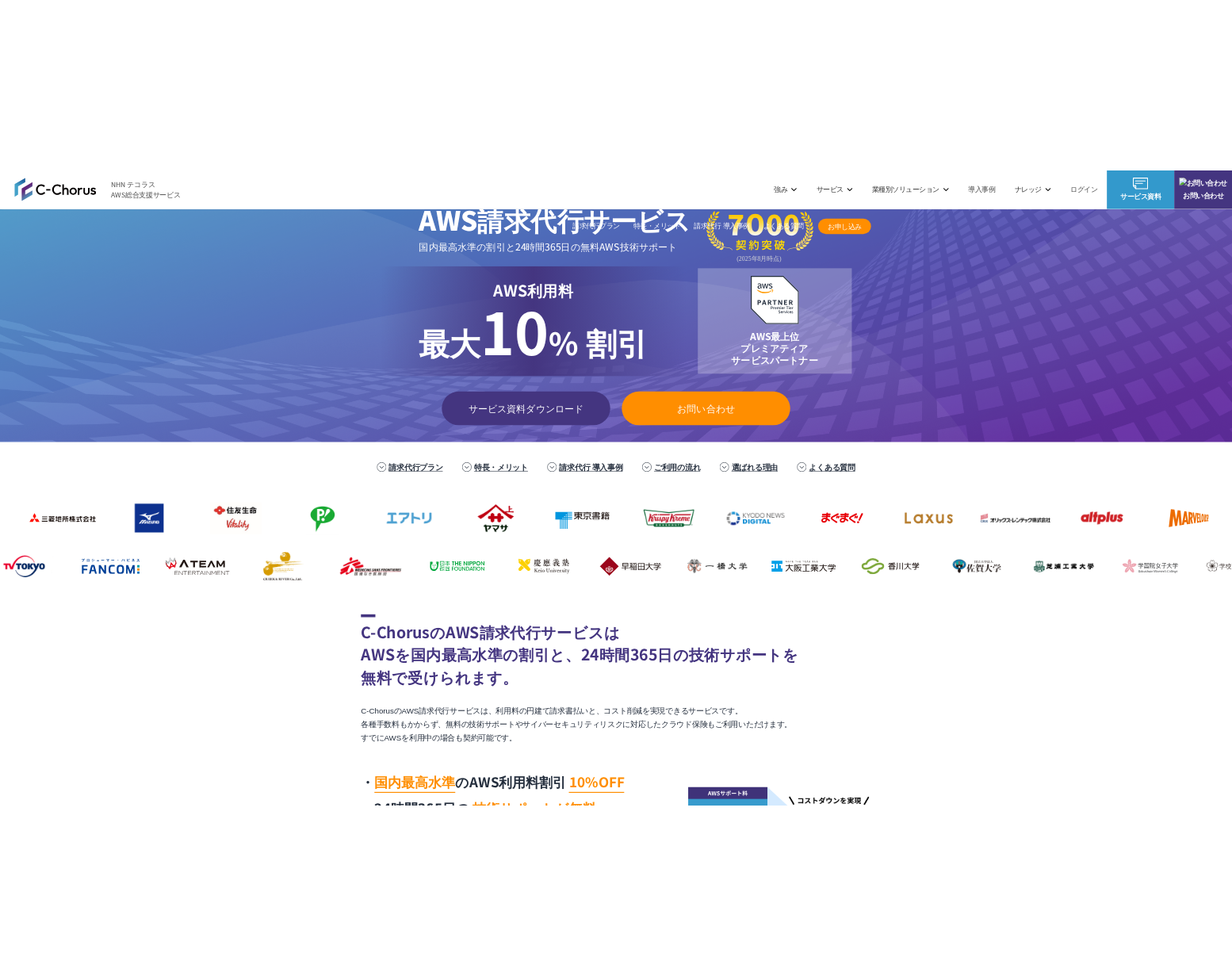
scroll to position [0, 0]
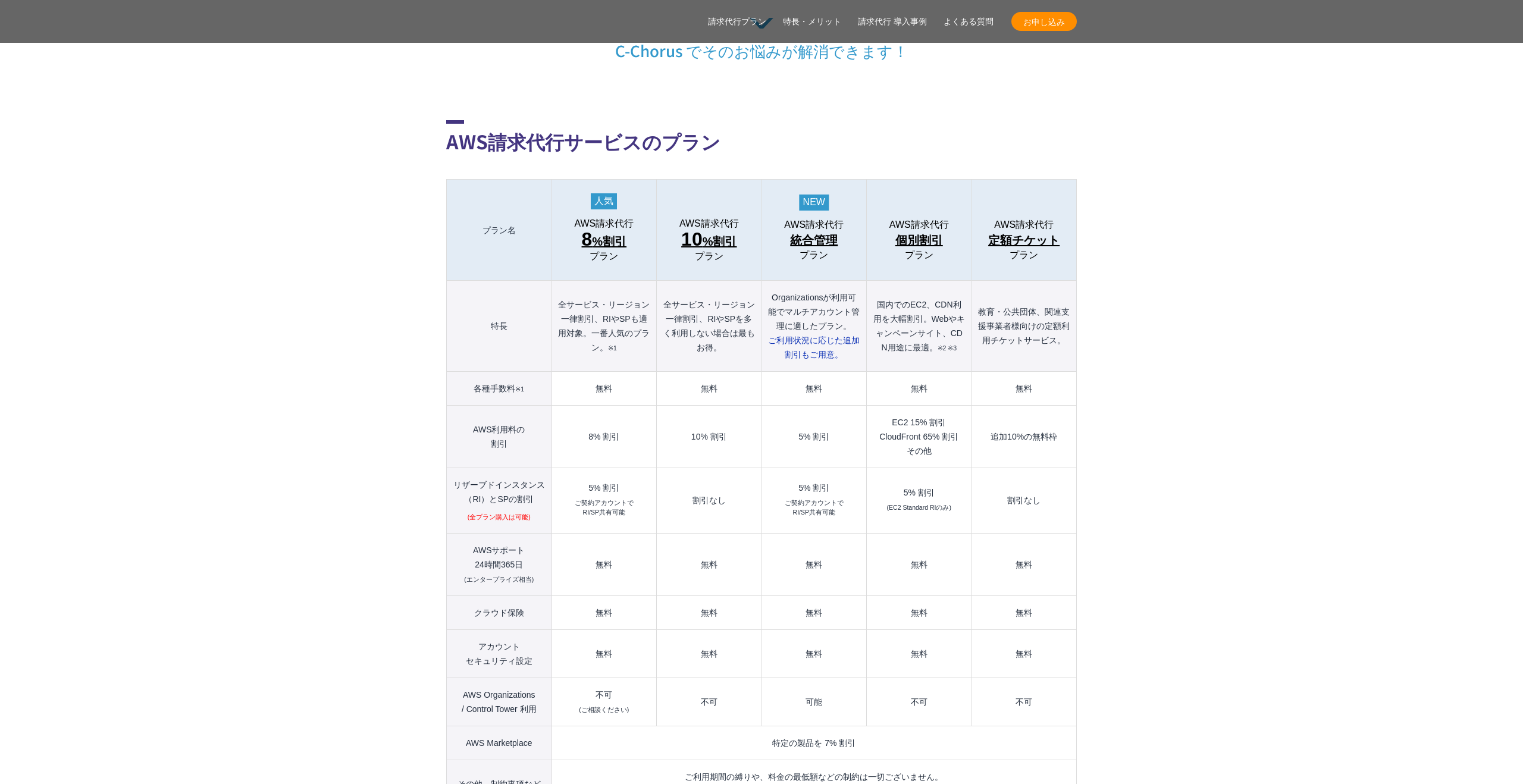
scroll to position [4064, 0]
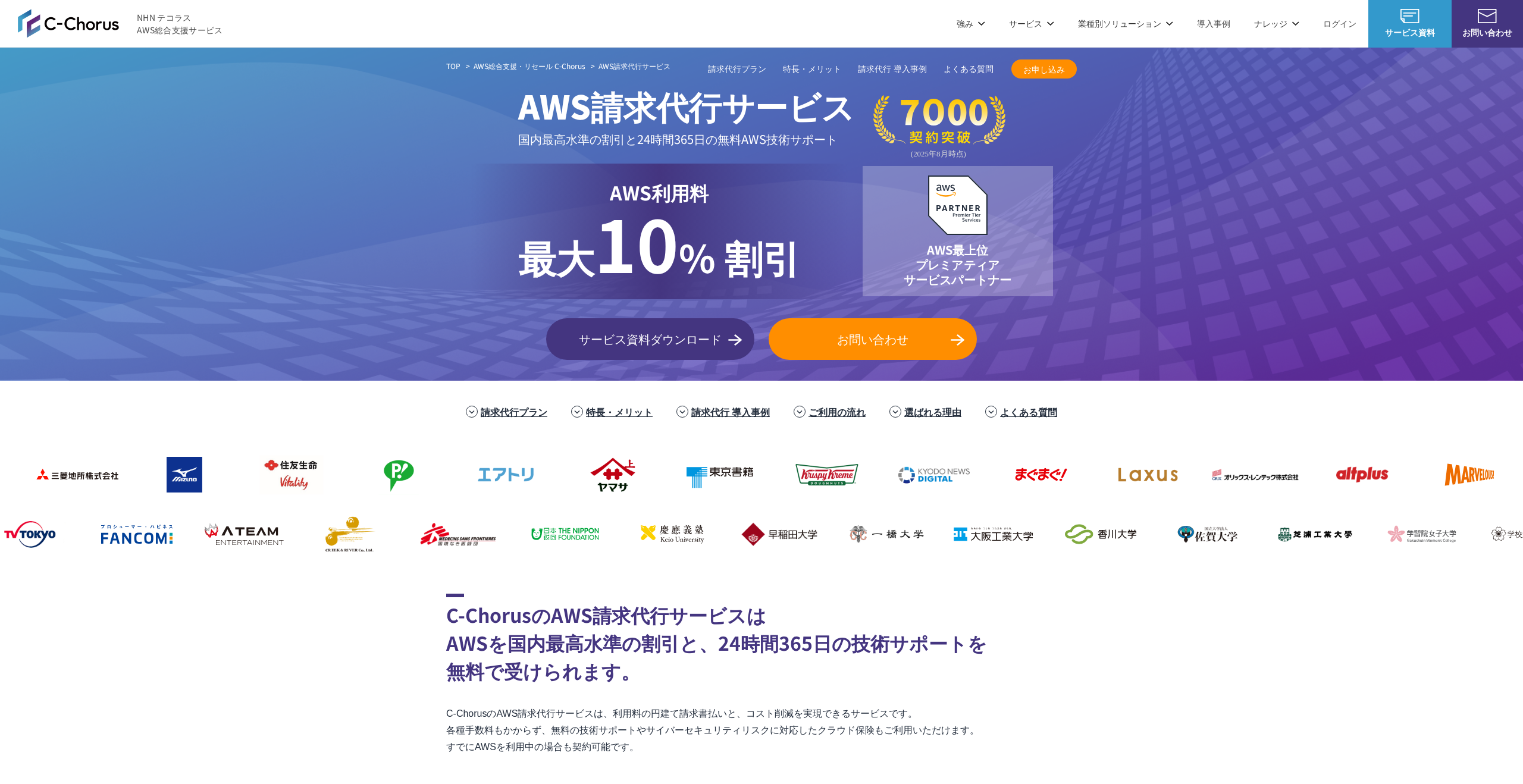
click at [82, 19] on img at bounding box center [69, 23] width 101 height 28
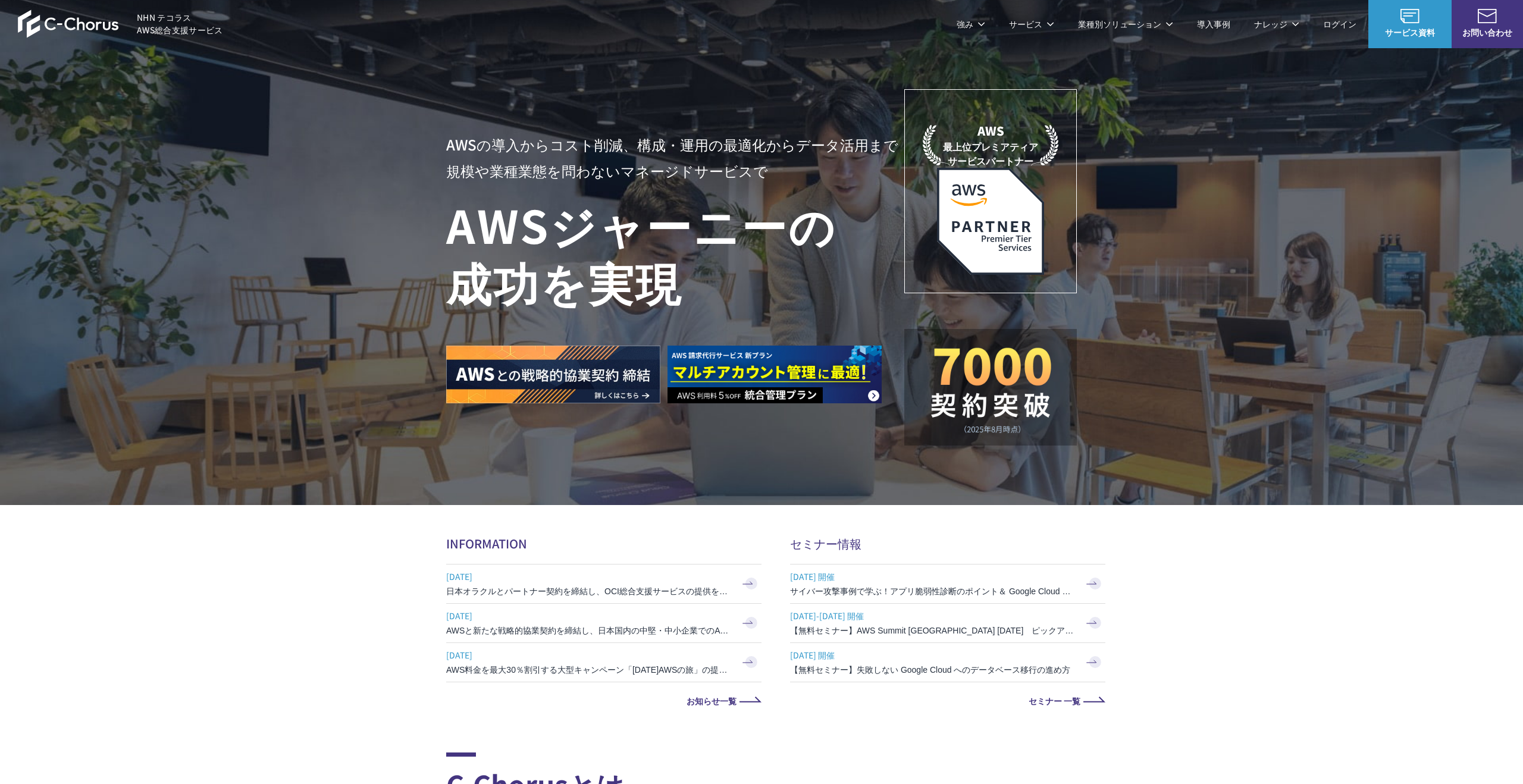
click at [829, 116] on link "特権ID管理・データベース監査" at bounding box center [811, 119] width 117 height 12
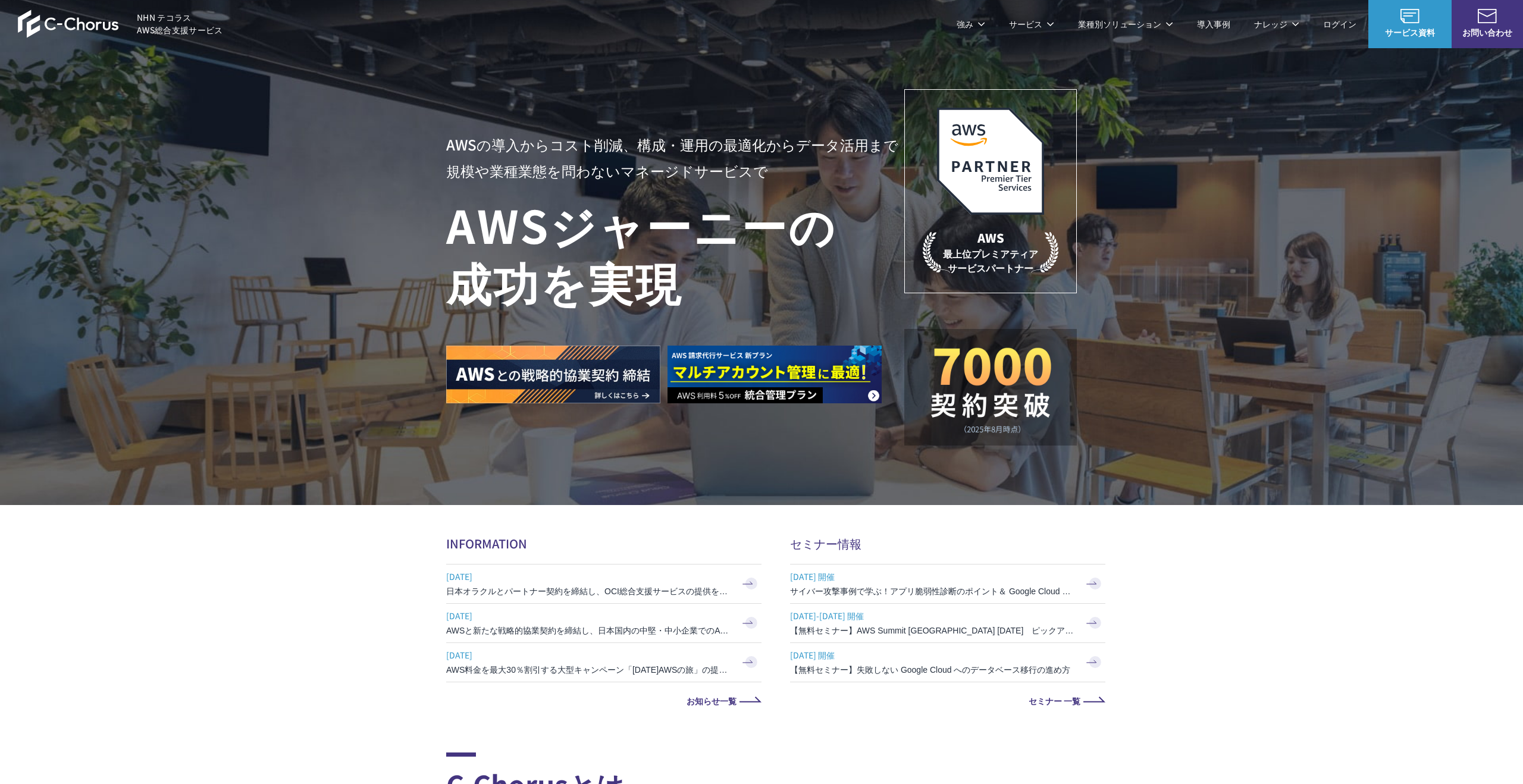
click at [995, 96] on link "Google Cloud 請求代行サービス" at bounding box center [989, 101] width 120 height 12
